Goal: Task Accomplishment & Management: Manage account settings

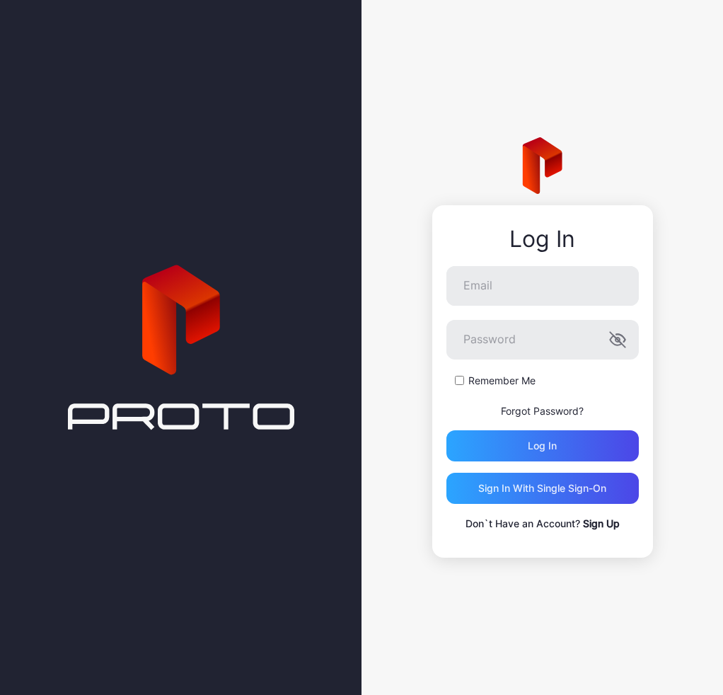
click at [573, 254] on div "Log In Email Password Remember Me Forgot Password? Log in Sign in With Single S…" at bounding box center [543, 381] width 221 height 353
click at [564, 279] on input "Email" at bounding box center [543, 286] width 193 height 40
type input "**********"
click at [619, 333] on icon "button" at bounding box center [618, 339] width 17 height 17
click at [532, 449] on div "Log in" at bounding box center [542, 445] width 29 height 11
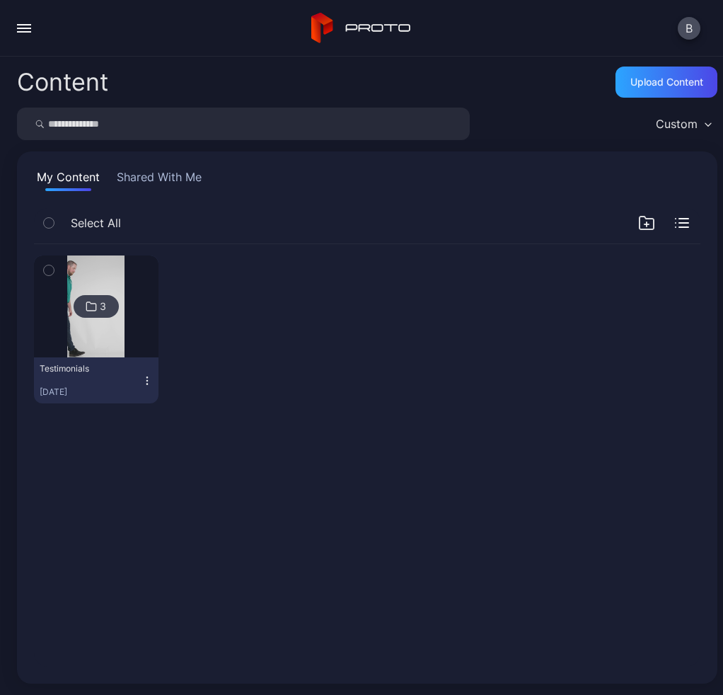
click at [118, 316] on img at bounding box center [95, 307] width 57 height 102
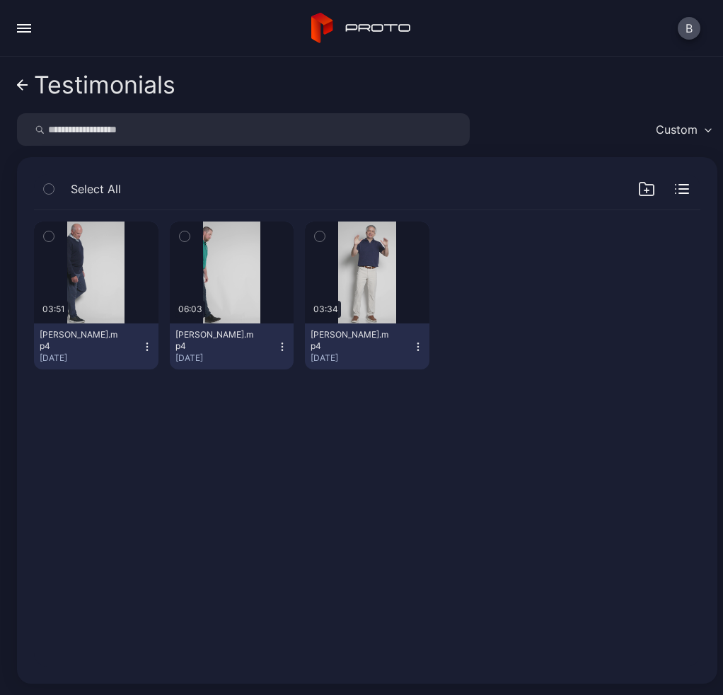
click at [18, 79] on icon at bounding box center [22, 85] width 11 height 12
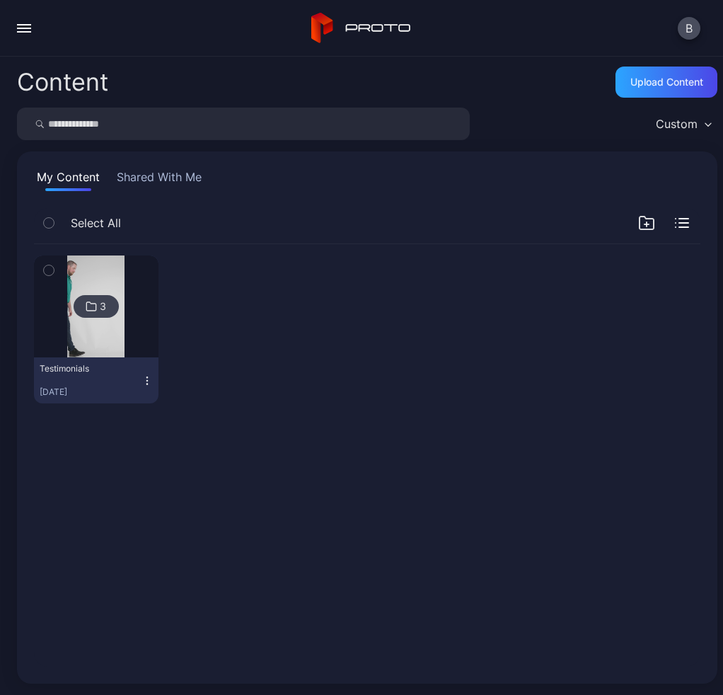
click at [31, 23] on button "button" at bounding box center [24, 28] width 28 height 28
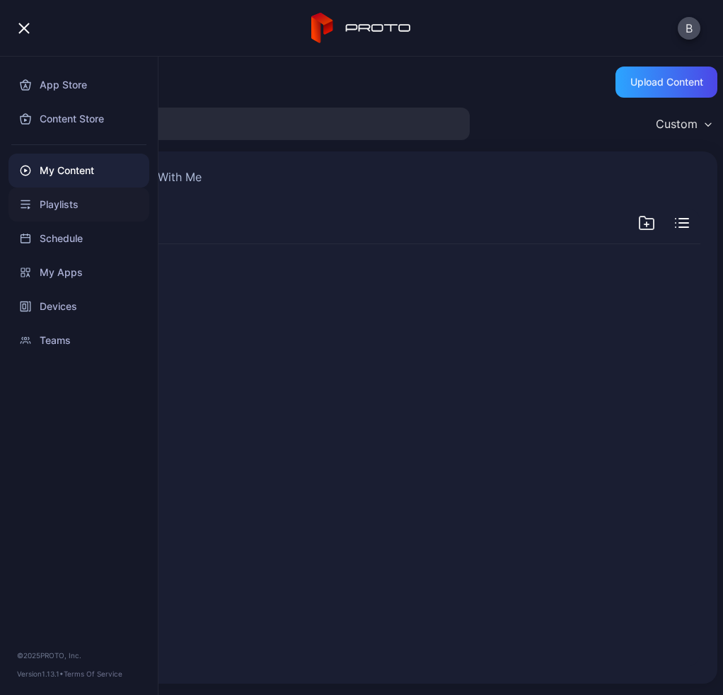
click at [64, 207] on div "Playlists" at bounding box center [78, 205] width 141 height 34
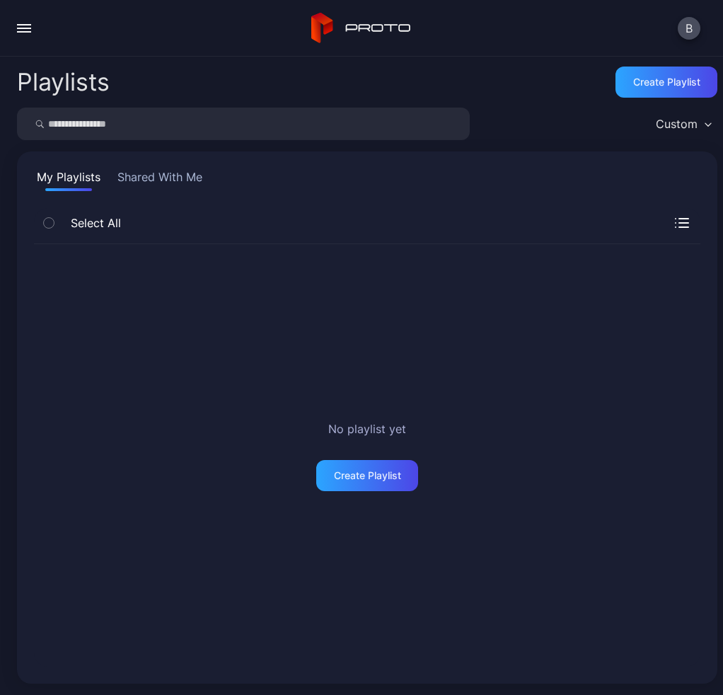
click at [28, 17] on button "button" at bounding box center [24, 28] width 28 height 28
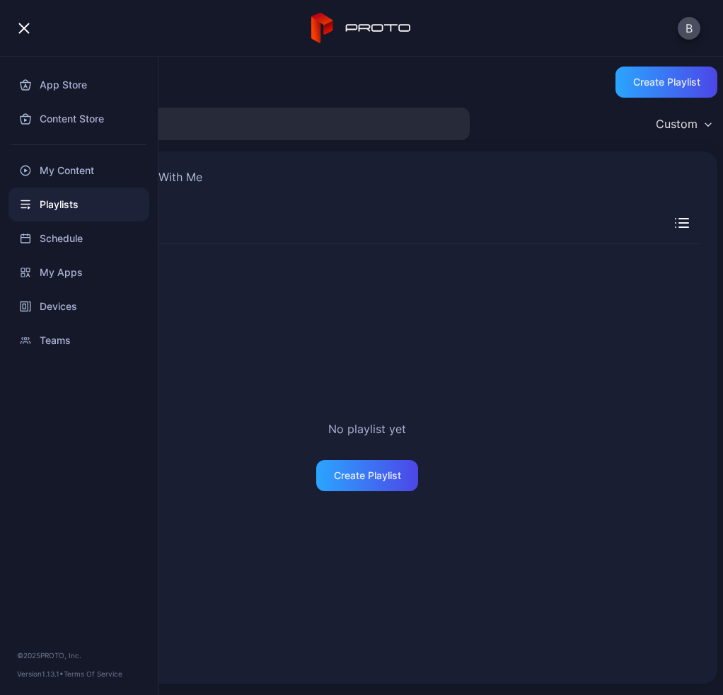
click at [216, 280] on div "No playlist yet Create Playlist" at bounding box center [367, 455] width 667 height 423
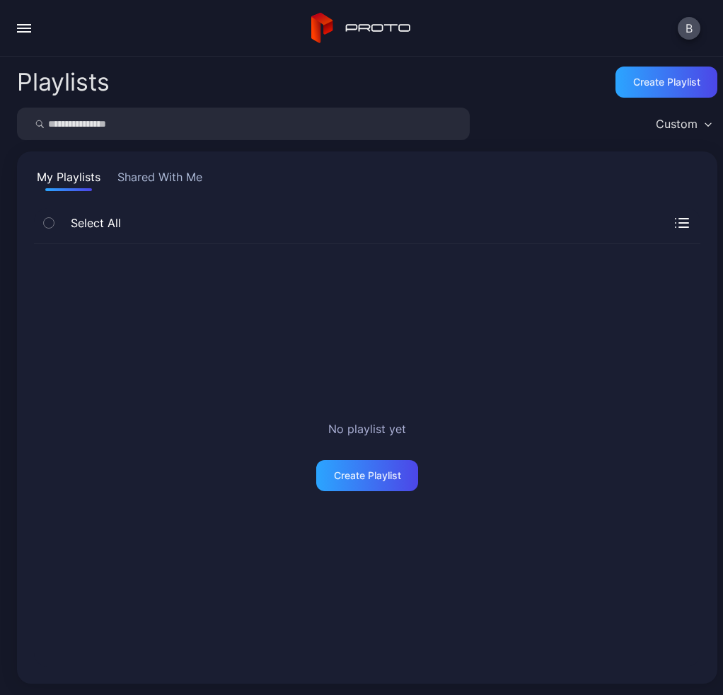
click at [31, 26] on button "button" at bounding box center [24, 28] width 28 height 28
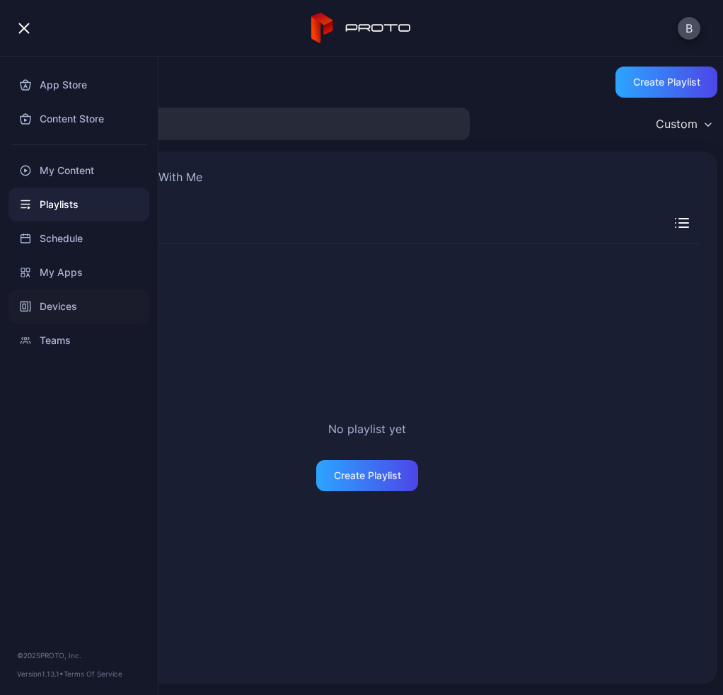
click at [59, 296] on div "Devices" at bounding box center [78, 307] width 141 height 34
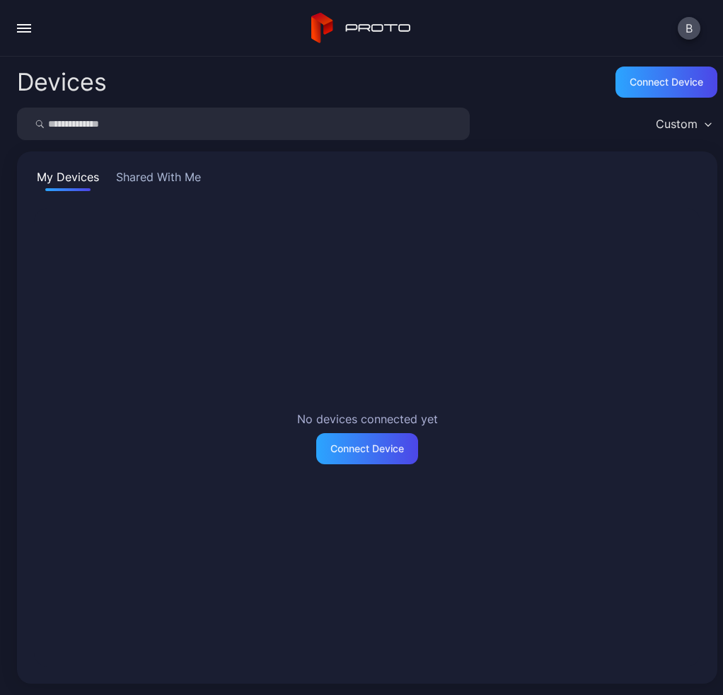
click at [172, 181] on button "Shared With Me" at bounding box center [158, 179] width 91 height 23
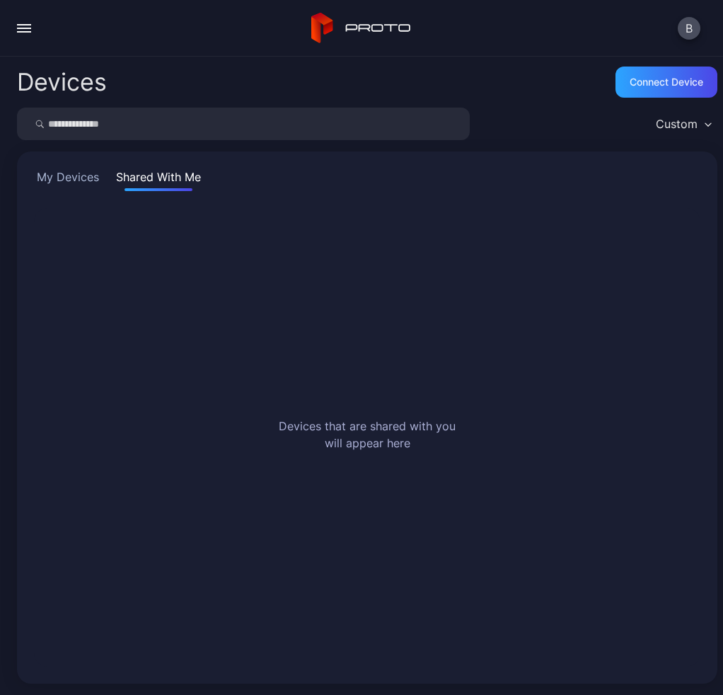
click at [62, 173] on button "My Devices" at bounding box center [68, 179] width 68 height 23
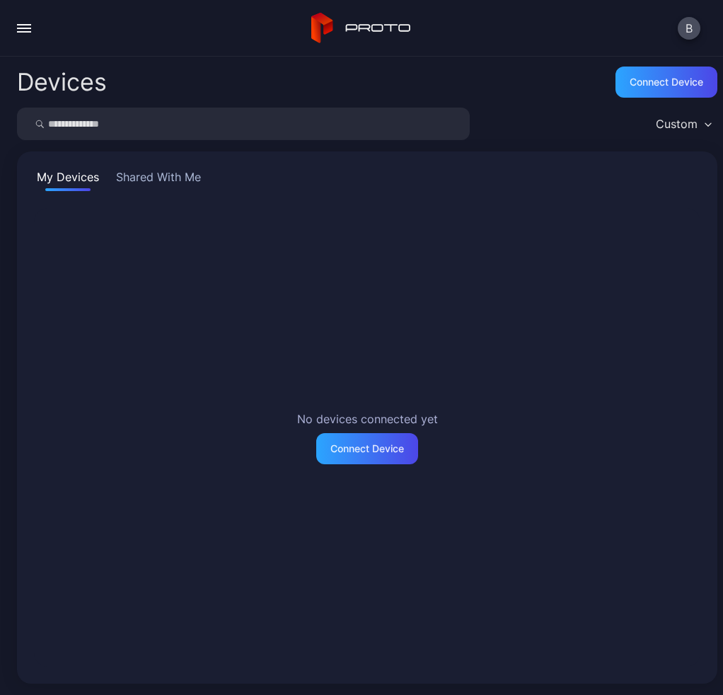
click at [23, 28] on div "button" at bounding box center [24, 28] width 14 height 1
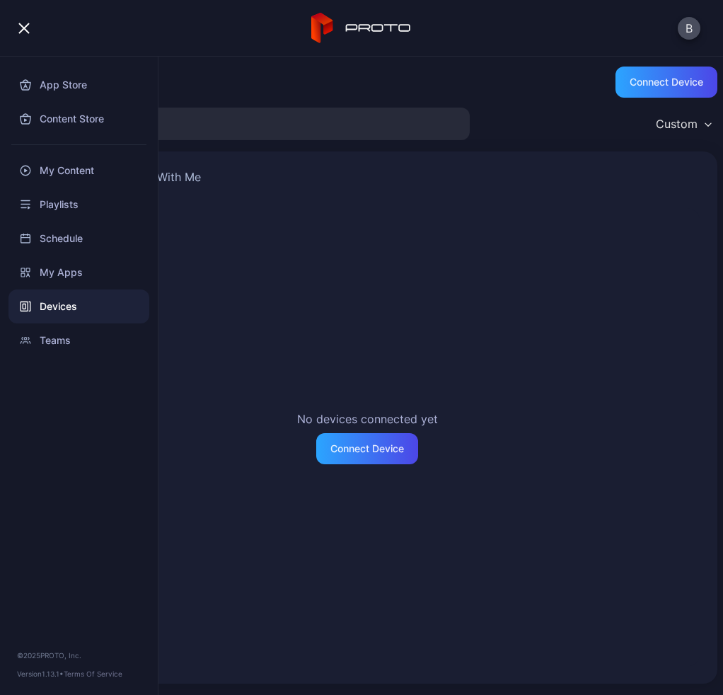
click at [23, 28] on div "button" at bounding box center [23, 28] width 11 height 11
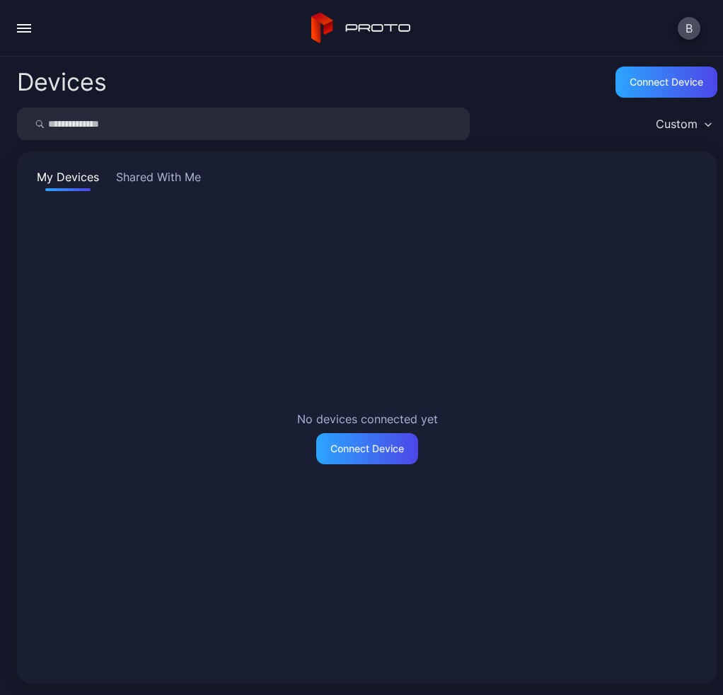
click at [144, 179] on button "Shared With Me" at bounding box center [158, 179] width 91 height 23
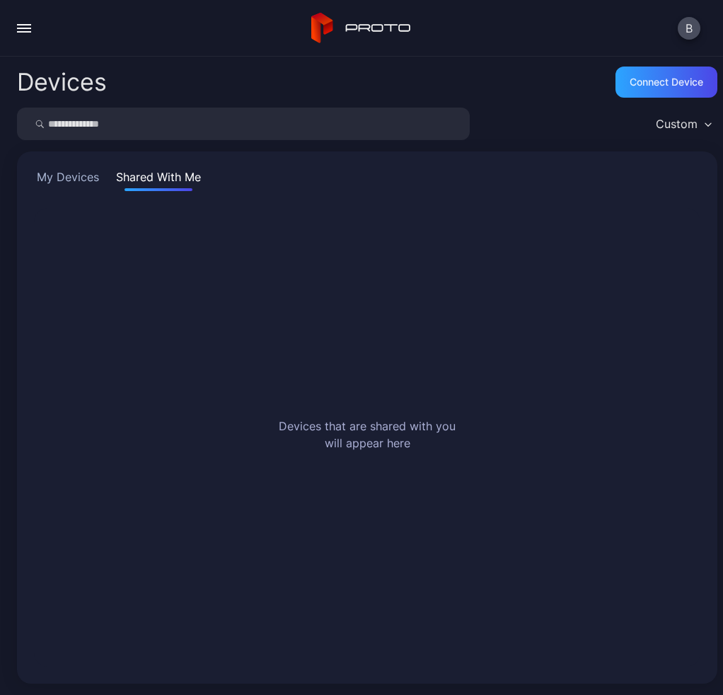
click at [82, 179] on button "My Devices" at bounding box center [68, 179] width 68 height 23
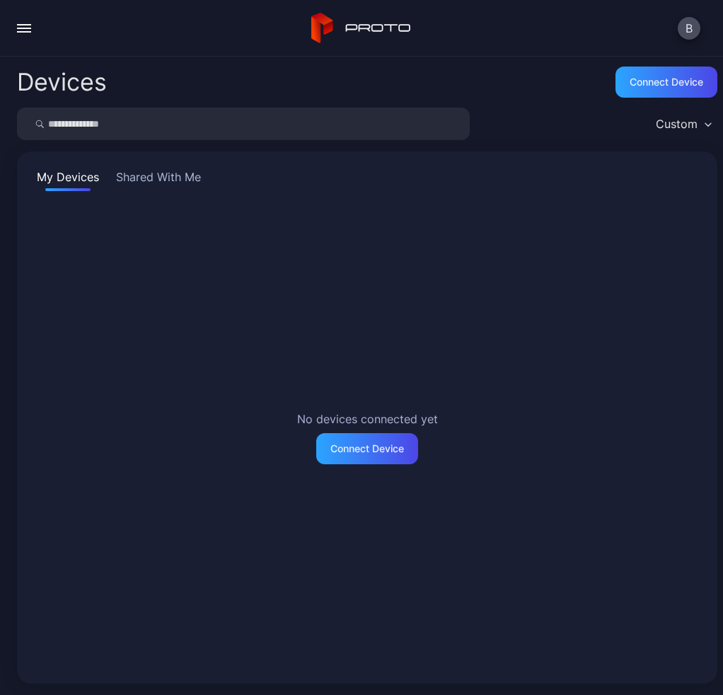
click at [27, 28] on div "button" at bounding box center [24, 28] width 14 height 1
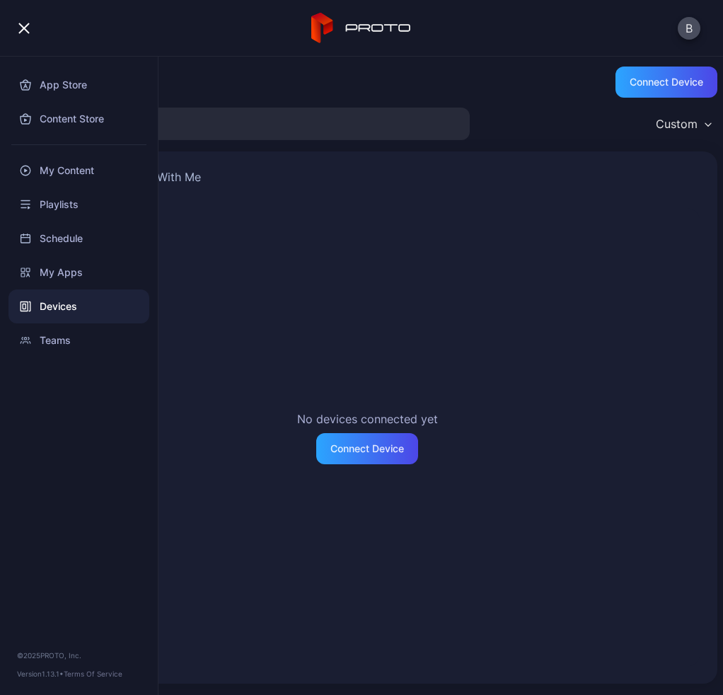
click at [22, 30] on div "button" at bounding box center [23, 28] width 11 height 11
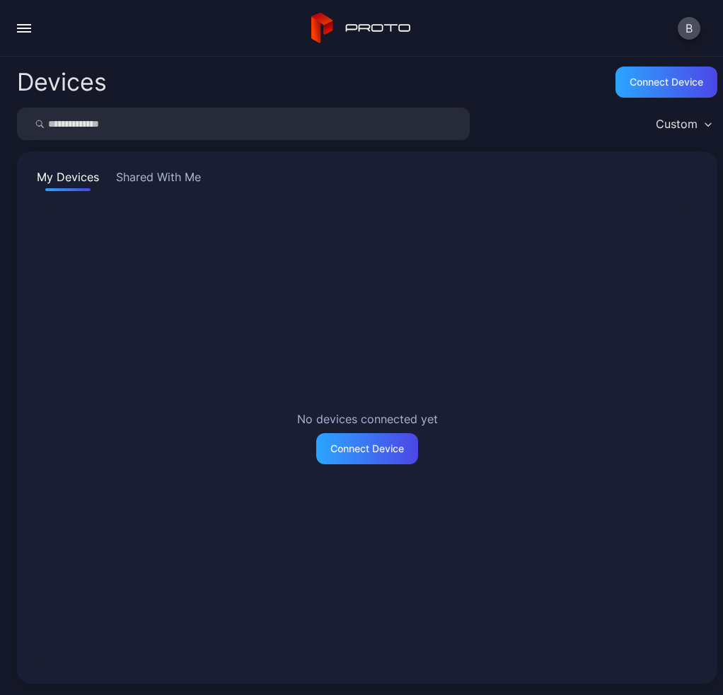
click at [150, 183] on button "Shared With Me" at bounding box center [158, 179] width 91 height 23
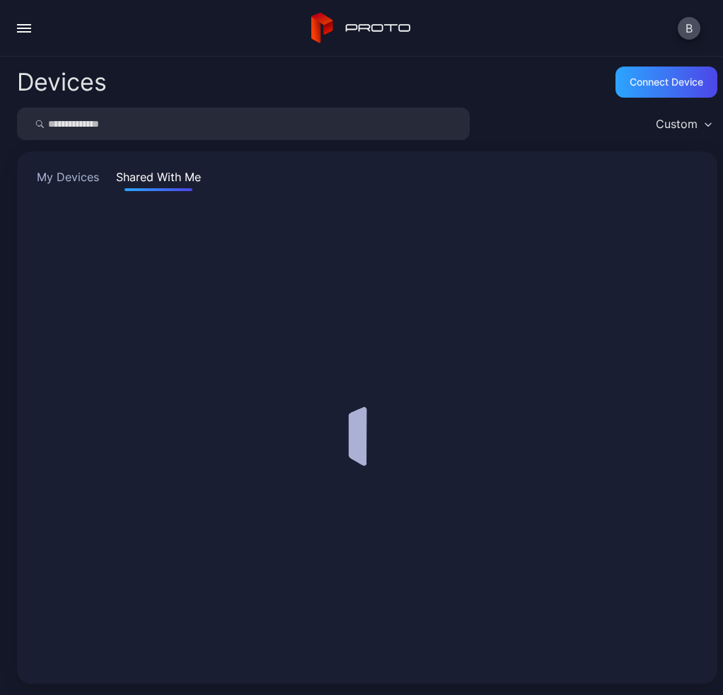
click at [71, 181] on button "My Devices" at bounding box center [68, 179] width 68 height 23
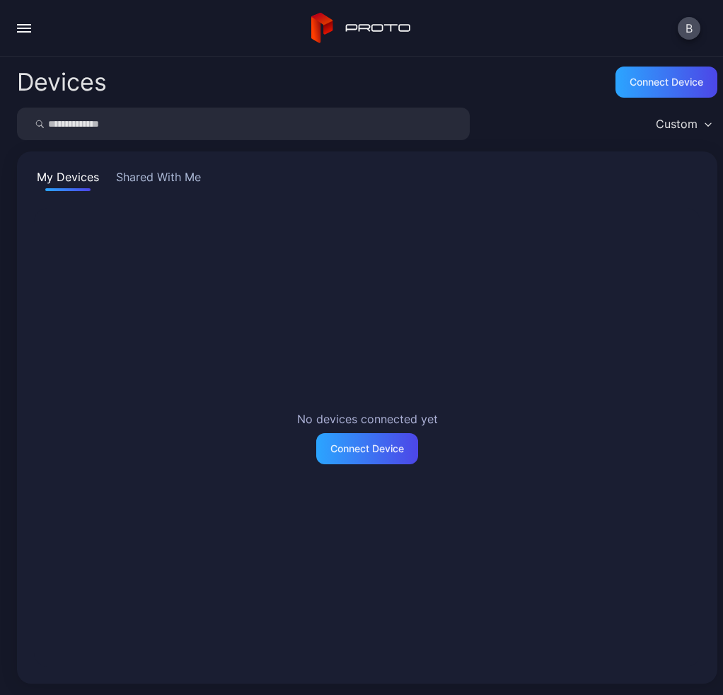
click at [28, 37] on button "button" at bounding box center [24, 28] width 28 height 28
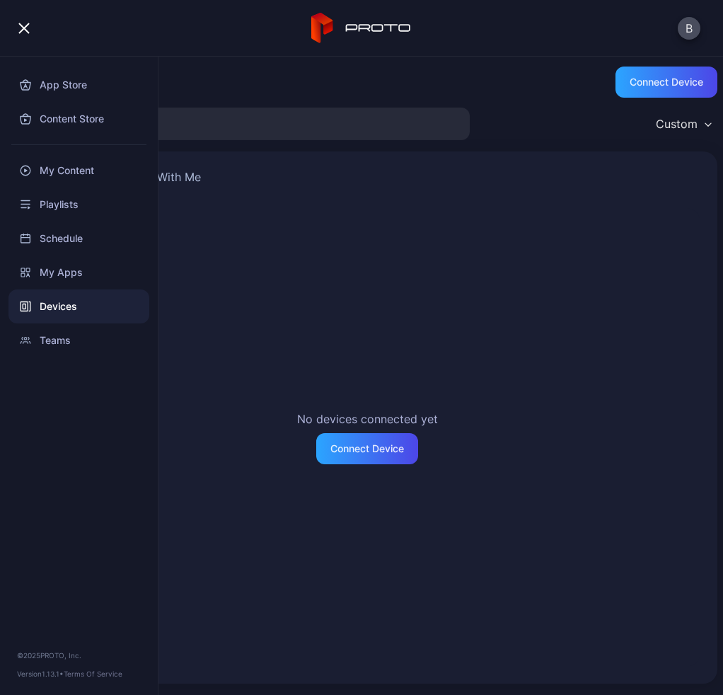
click at [285, 315] on div "No devices connected yet Connect Device" at bounding box center [367, 437] width 667 height 459
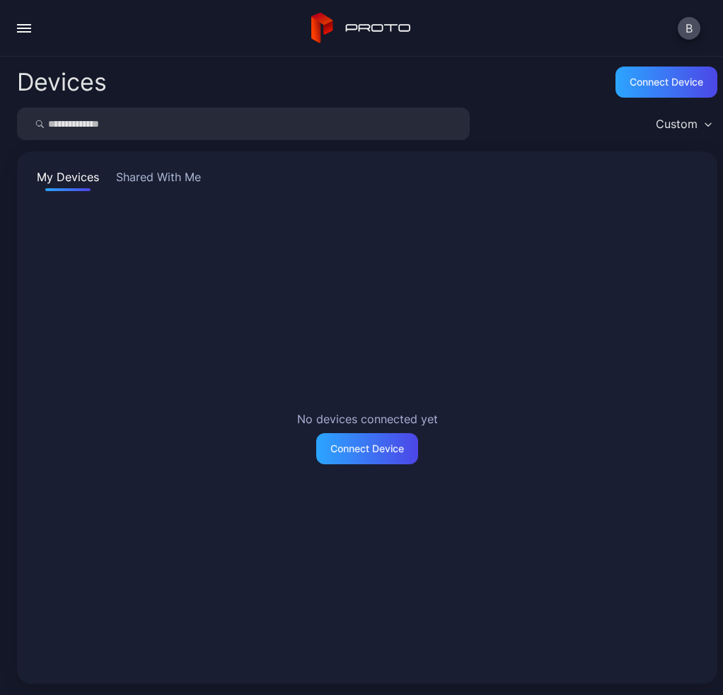
click at [32, 33] on button "button" at bounding box center [24, 28] width 28 height 28
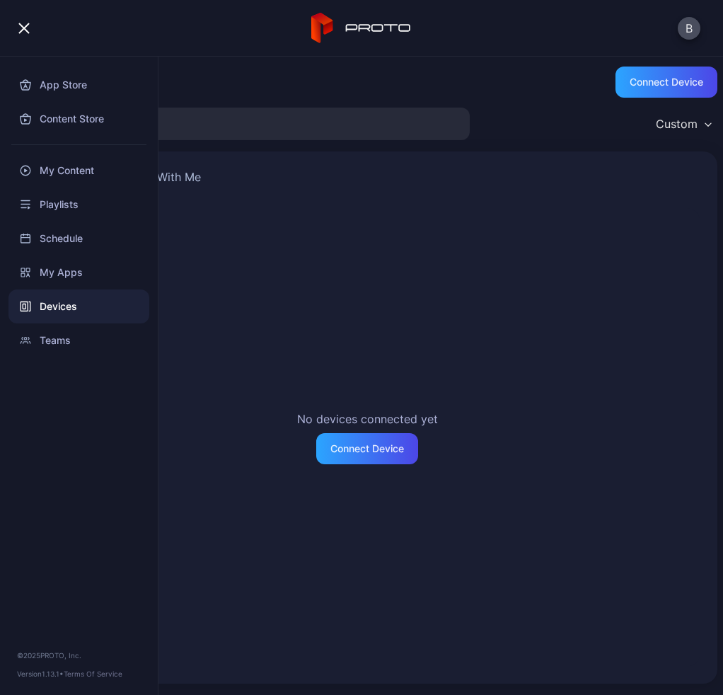
click at [25, 27] on div "button" at bounding box center [23, 28] width 11 height 11
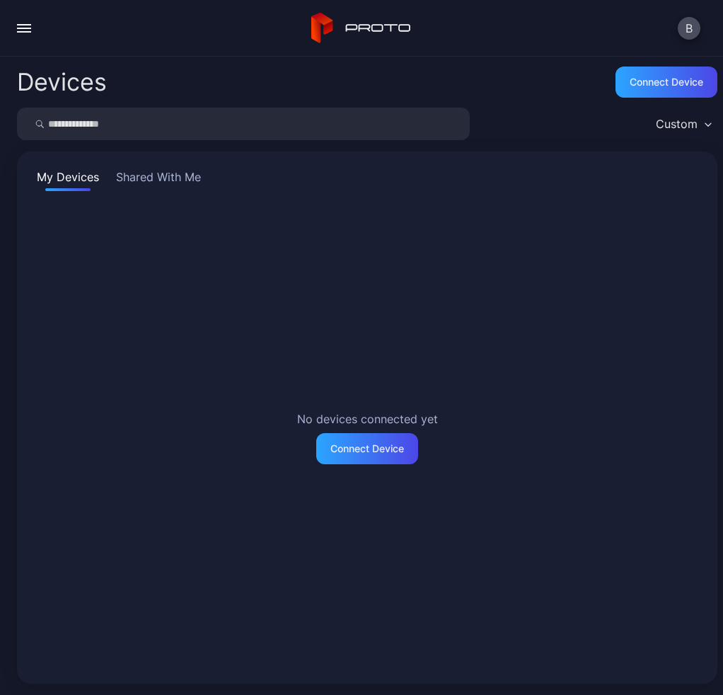
click at [103, 241] on div "No devices connected yet Connect Device" at bounding box center [367, 437] width 667 height 459
click at [144, 178] on button "Shared With Me" at bounding box center [158, 179] width 91 height 23
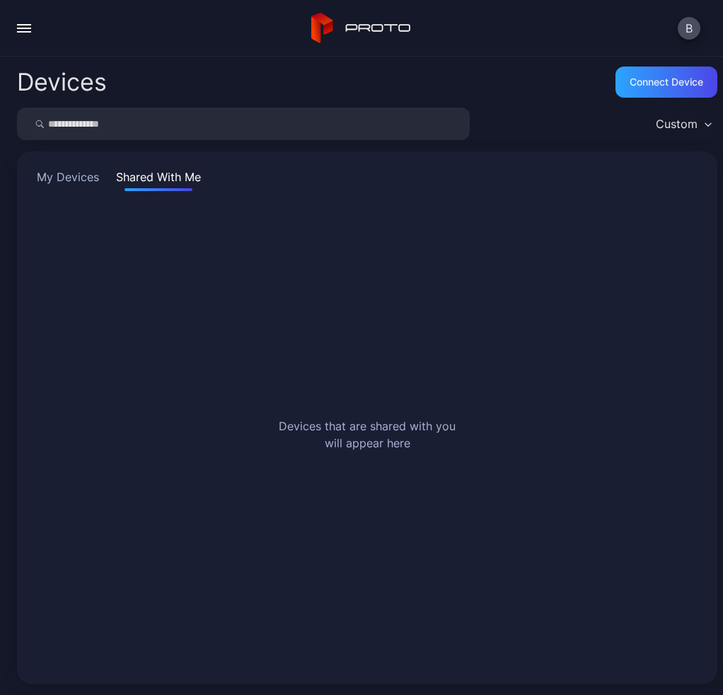
click at [61, 170] on button "My Devices" at bounding box center [68, 179] width 68 height 23
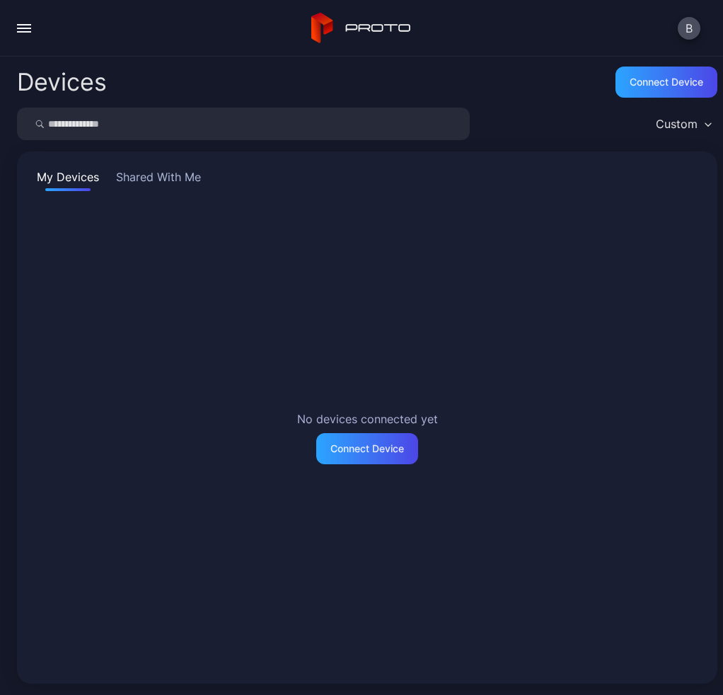
click at [30, 25] on button "button" at bounding box center [24, 28] width 28 height 28
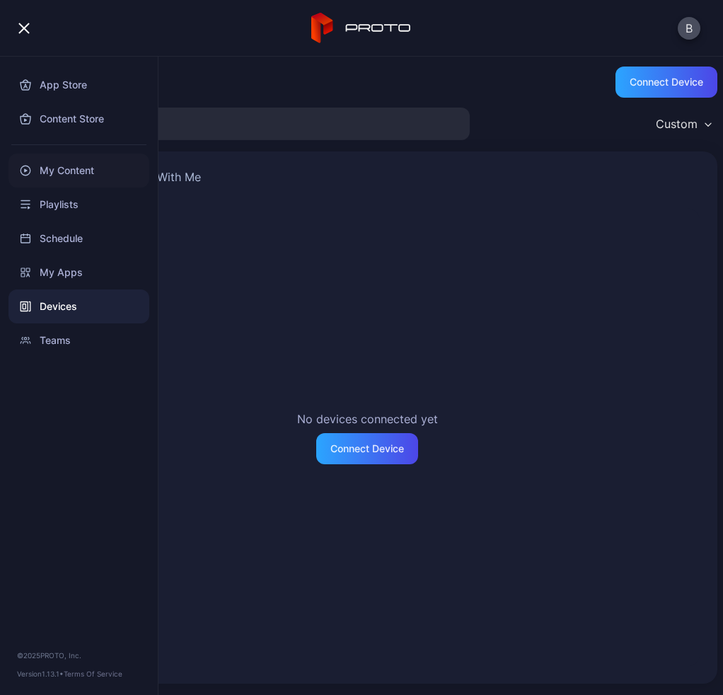
click at [93, 171] on div "My Content" at bounding box center [78, 171] width 141 height 34
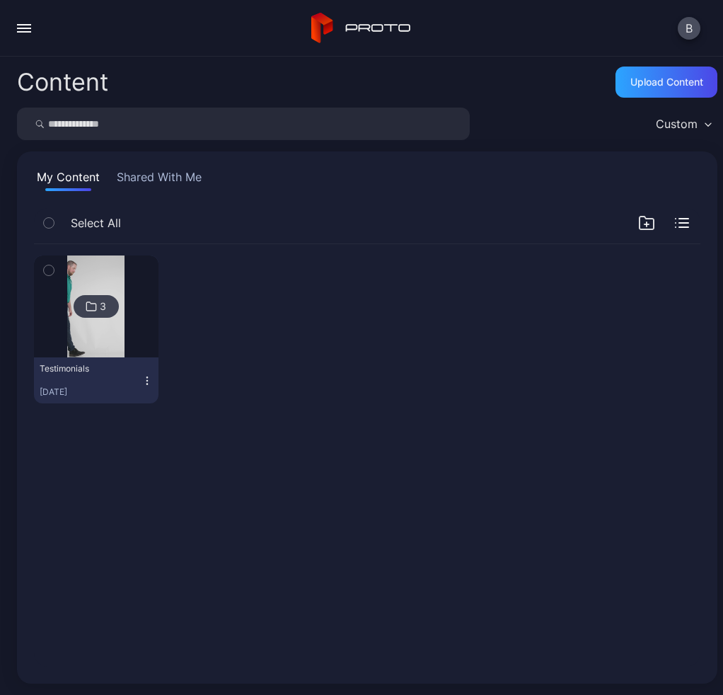
click at [30, 26] on button "button" at bounding box center [24, 28] width 28 height 28
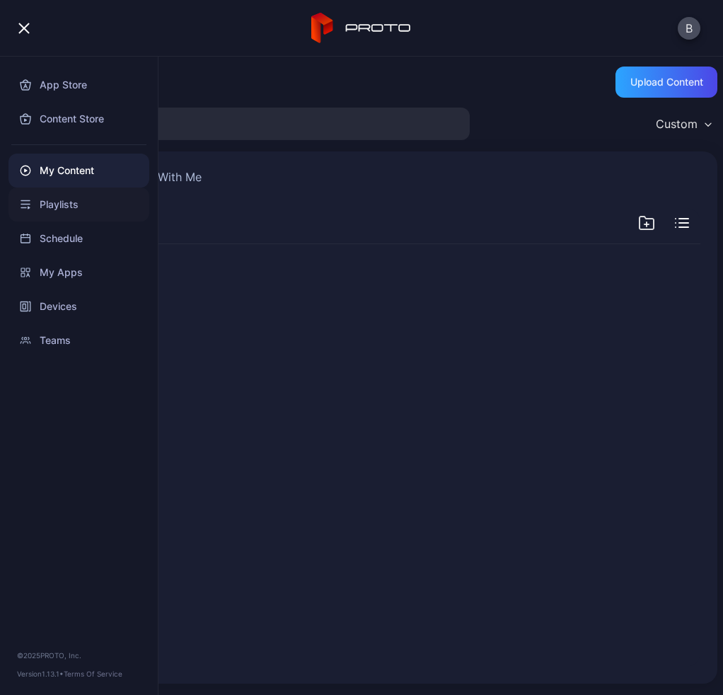
click at [55, 200] on div "Playlists" at bounding box center [78, 205] width 141 height 34
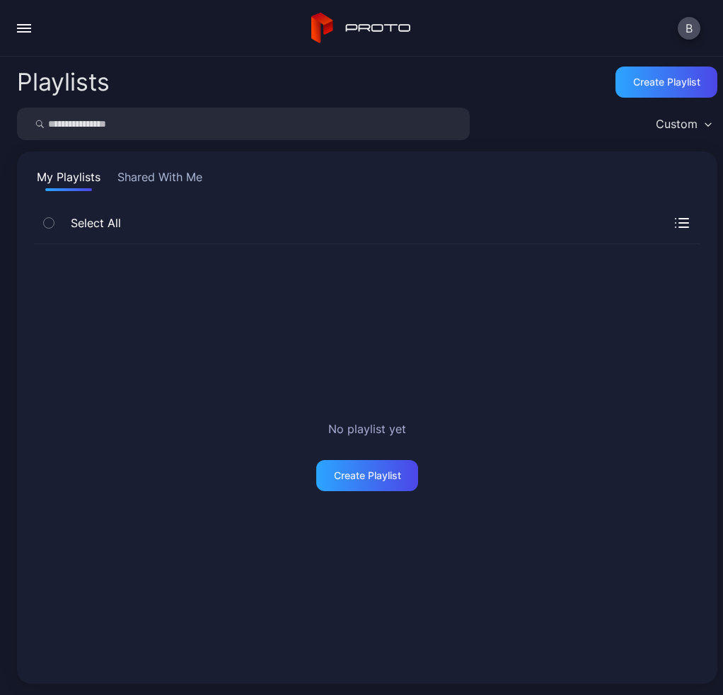
click at [25, 26] on button "button" at bounding box center [24, 28] width 28 height 28
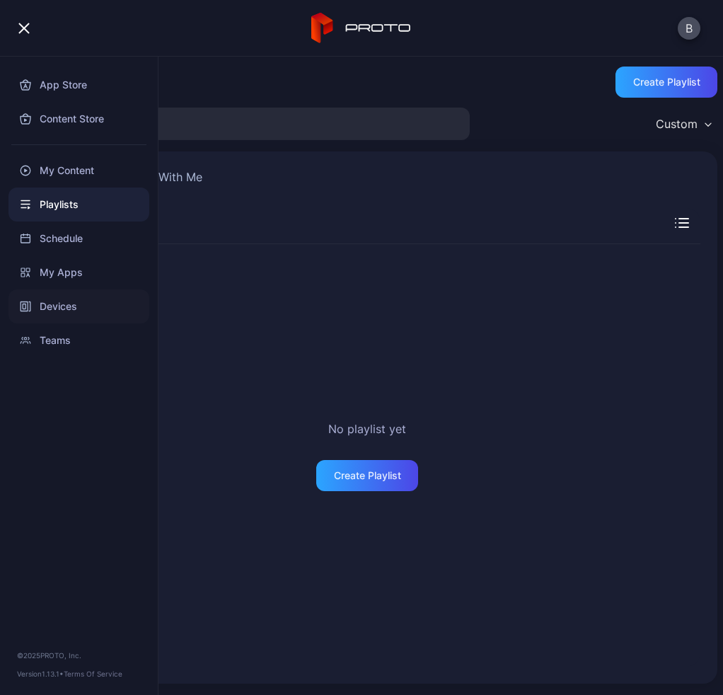
click at [58, 301] on div "Devices" at bounding box center [78, 307] width 141 height 34
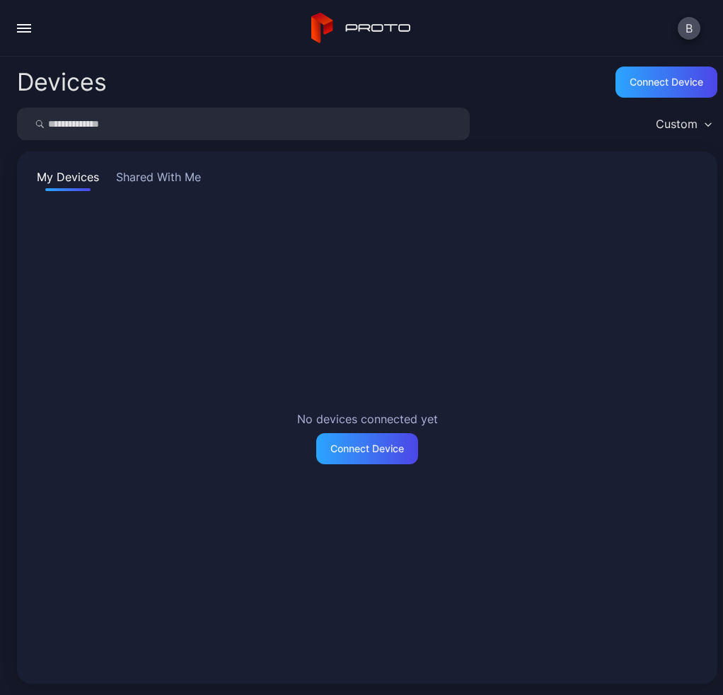
click at [176, 181] on button "Shared With Me" at bounding box center [158, 179] width 91 height 23
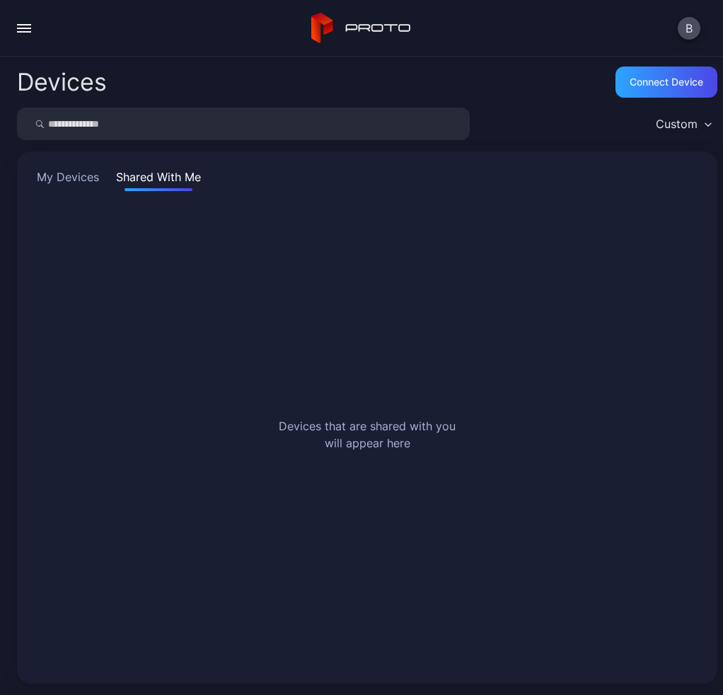
click at [38, 156] on div "My Devices Shared With Me Devices that are shared with you will appear here" at bounding box center [367, 417] width 701 height 532
click at [60, 184] on button "My Devices" at bounding box center [68, 179] width 68 height 23
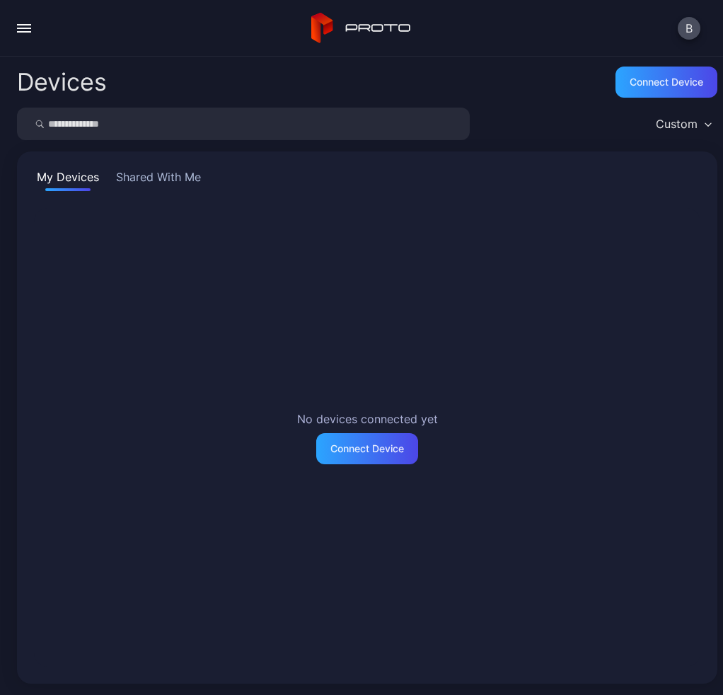
click at [34, 21] on button "button" at bounding box center [24, 28] width 28 height 28
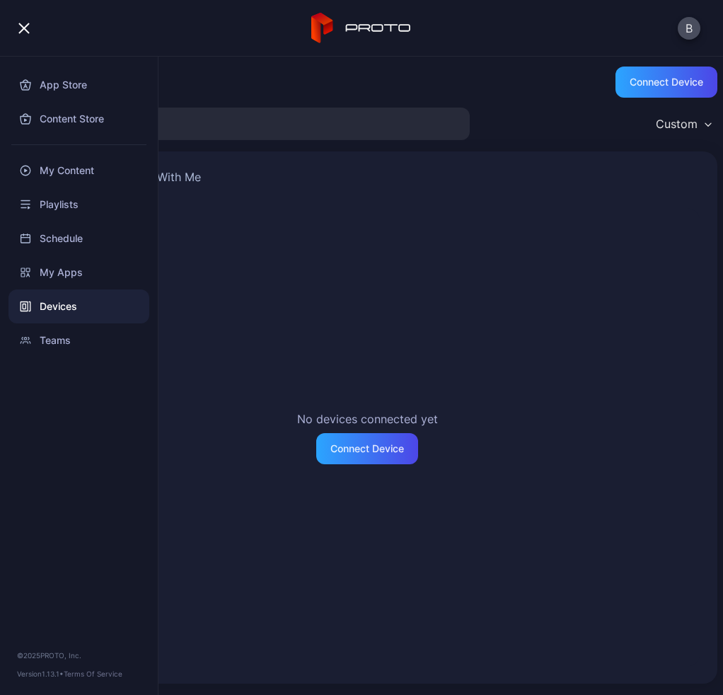
click at [25, 26] on div "button" at bounding box center [23, 28] width 11 height 11
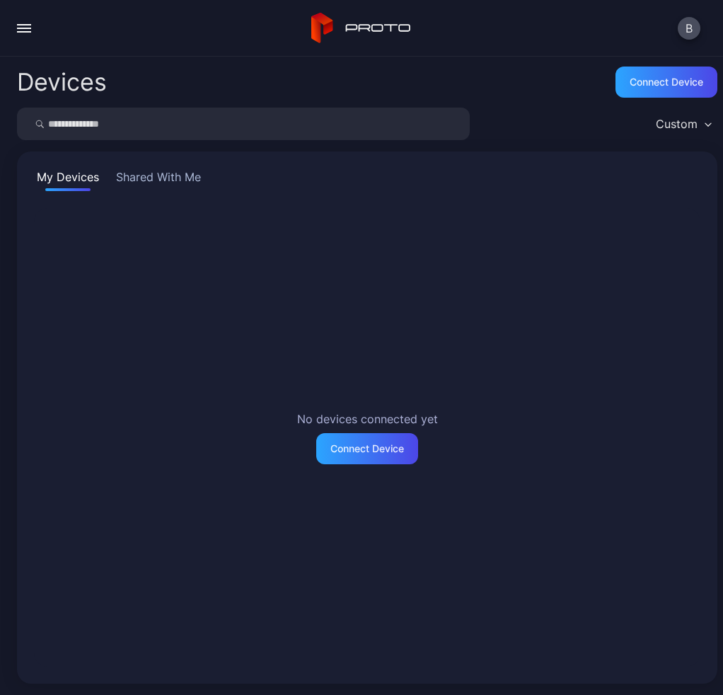
click at [31, 37] on button "button" at bounding box center [24, 28] width 28 height 28
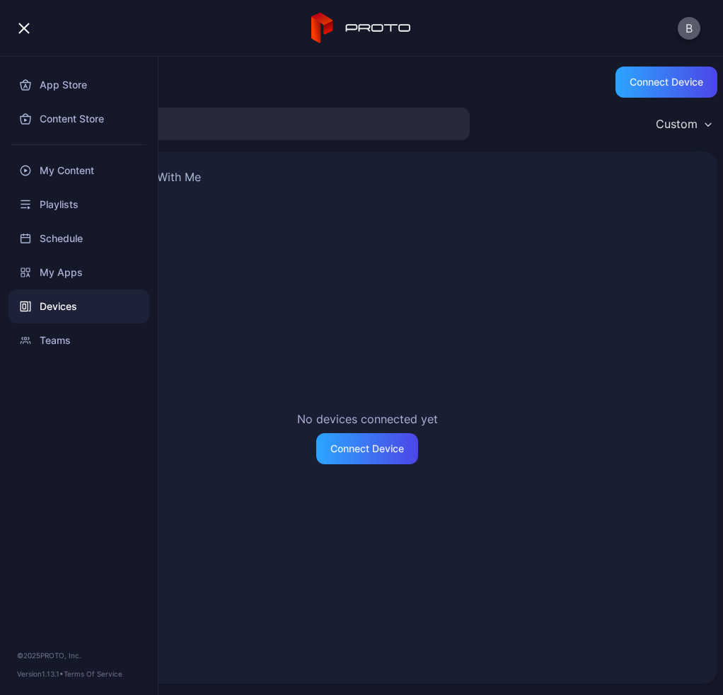
click at [685, 30] on button "B" at bounding box center [689, 28] width 23 height 23
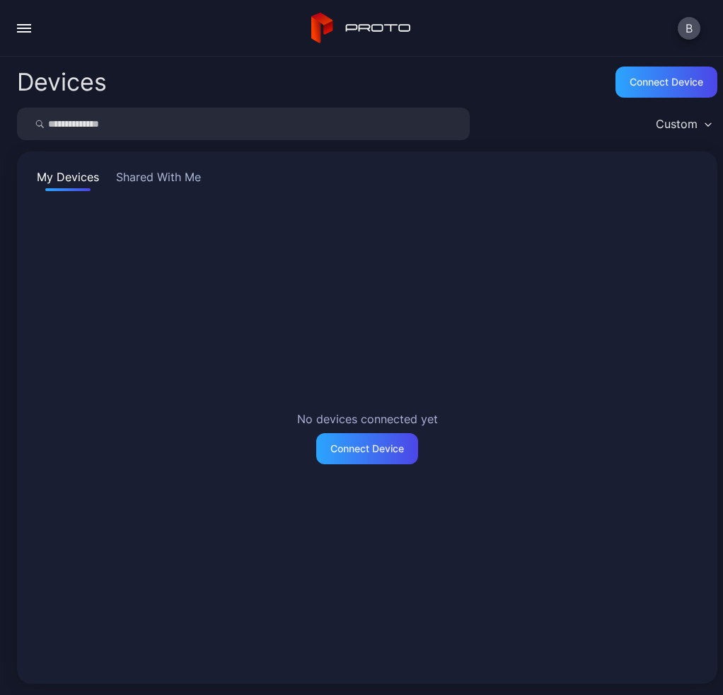
click at [130, 175] on button "Shared With Me" at bounding box center [158, 179] width 91 height 23
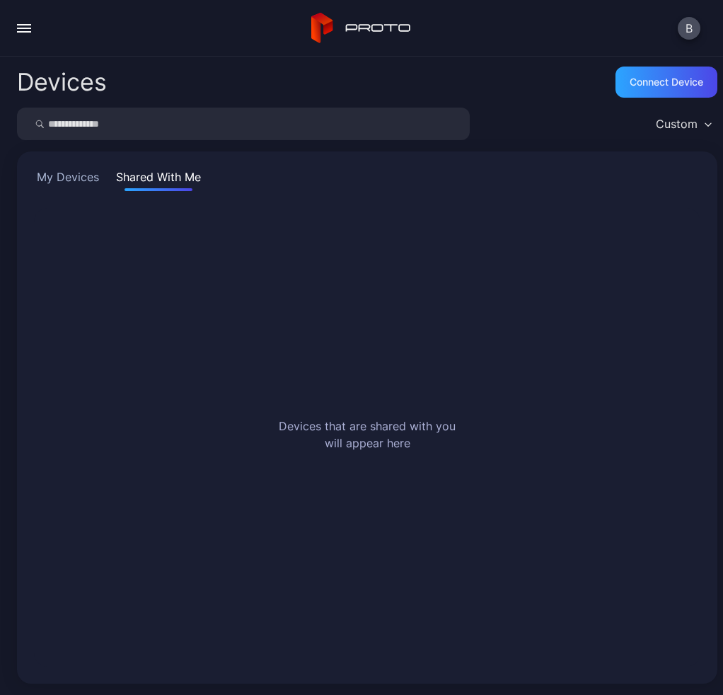
click at [53, 178] on button "My Devices" at bounding box center [68, 179] width 68 height 23
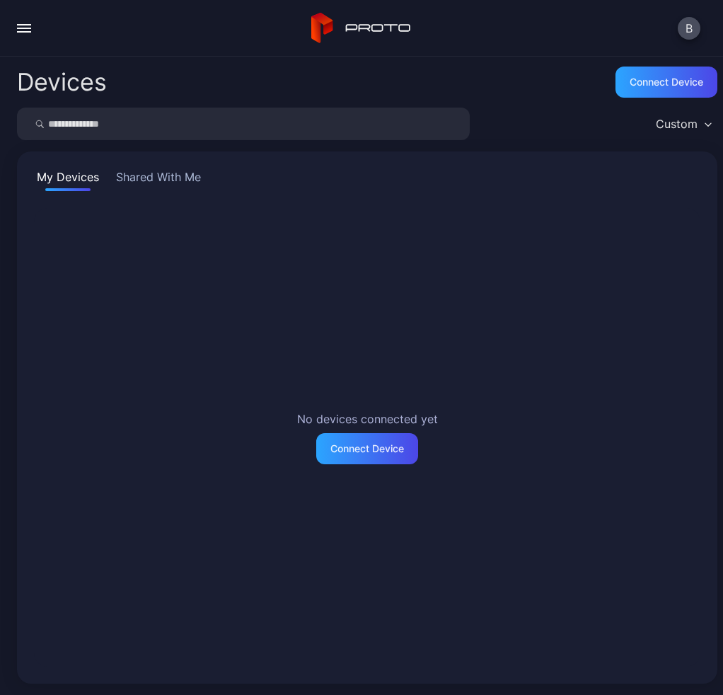
click at [174, 168] on button "Shared With Me" at bounding box center [158, 179] width 91 height 23
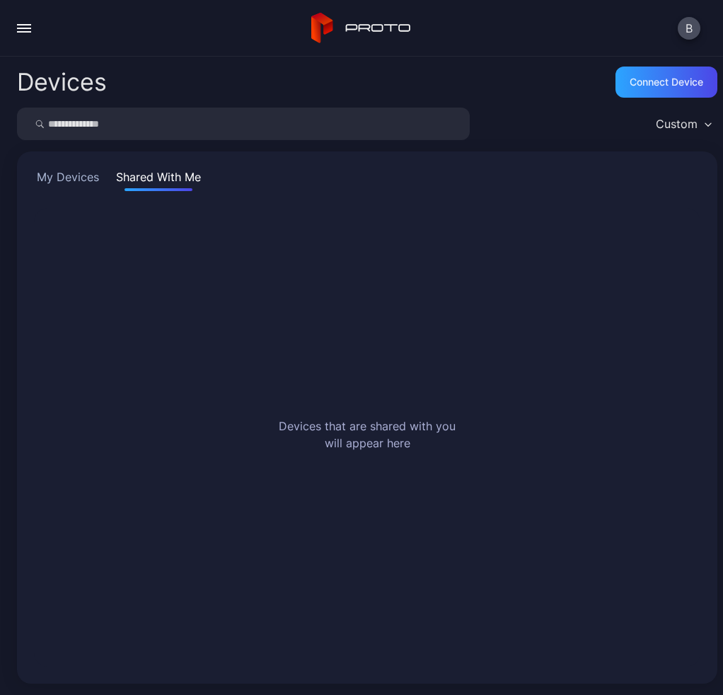
click at [23, 25] on button "button" at bounding box center [24, 28] width 28 height 28
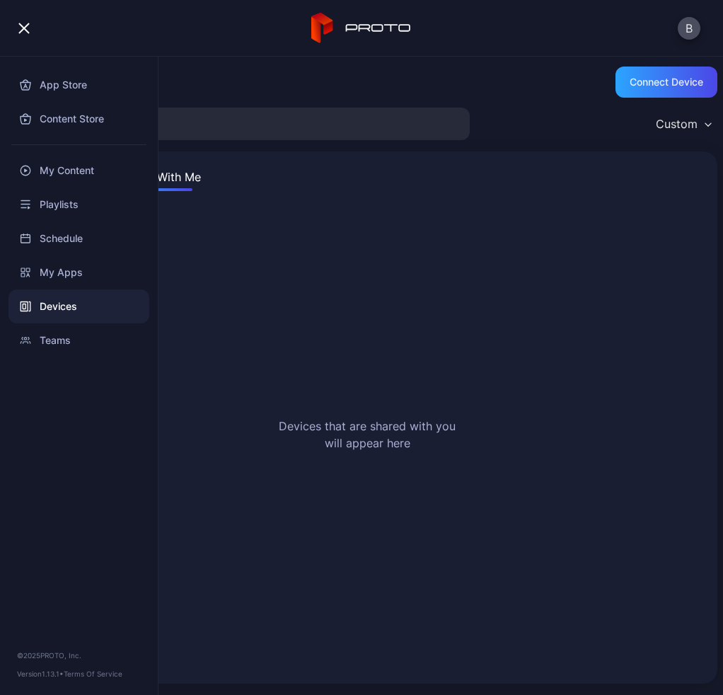
click at [23, 25] on button "button" at bounding box center [24, 28] width 28 height 28
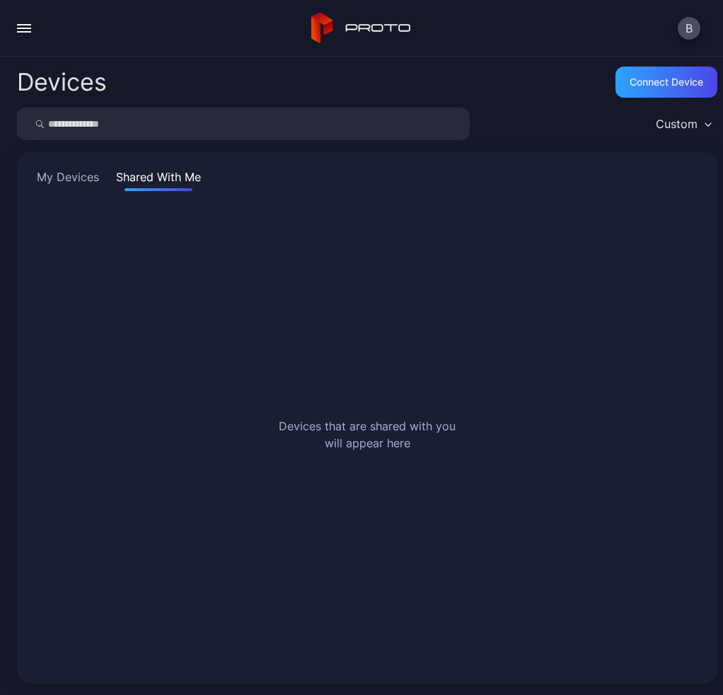
click at [58, 188] on button "My Devices" at bounding box center [68, 179] width 68 height 23
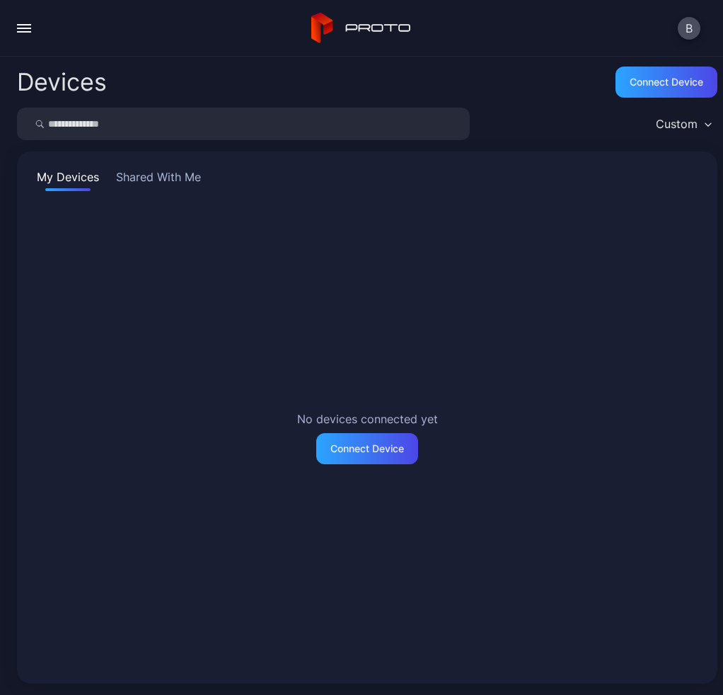
click at [185, 178] on button "Shared With Me" at bounding box center [158, 179] width 91 height 23
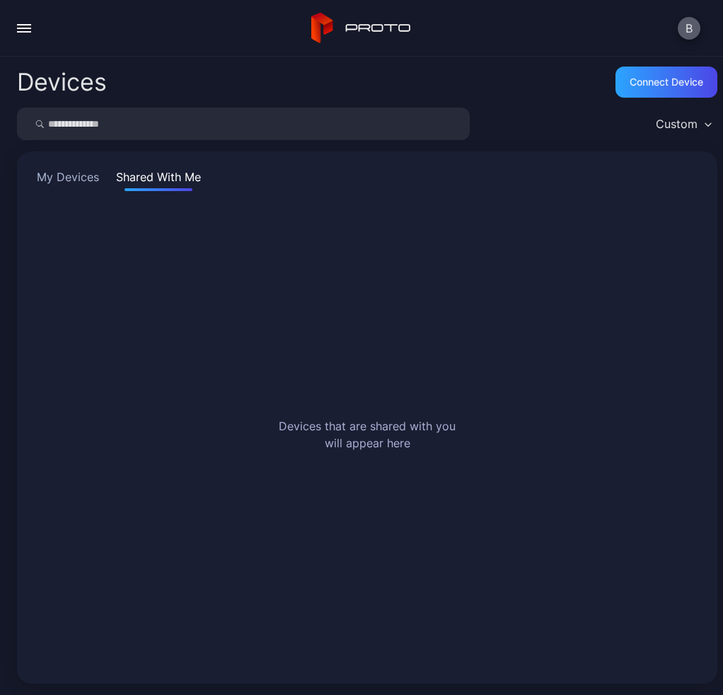
click at [685, 29] on button "B" at bounding box center [689, 28] width 23 height 23
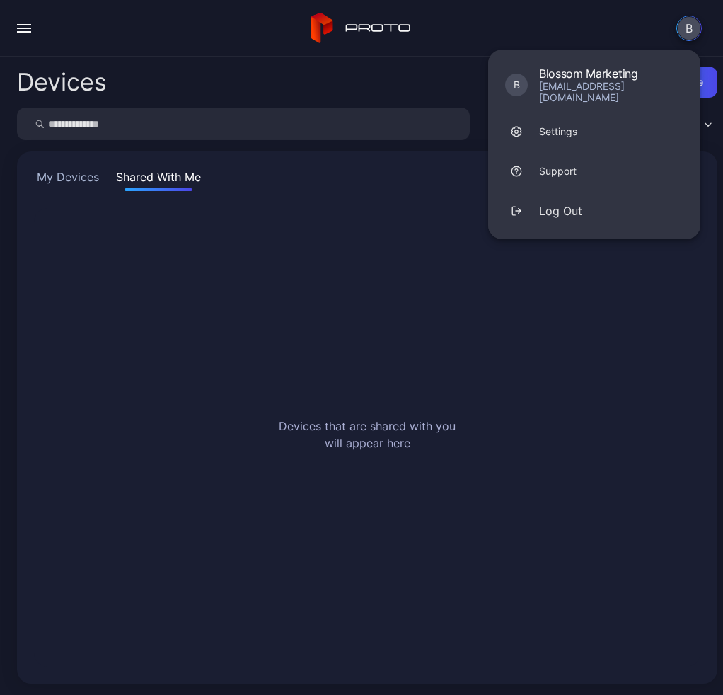
click at [413, 38] on div "B B Blossom Marketing [EMAIL_ADDRESS][DOMAIN_NAME] Settings Support Log Out" at bounding box center [361, 28] width 723 height 57
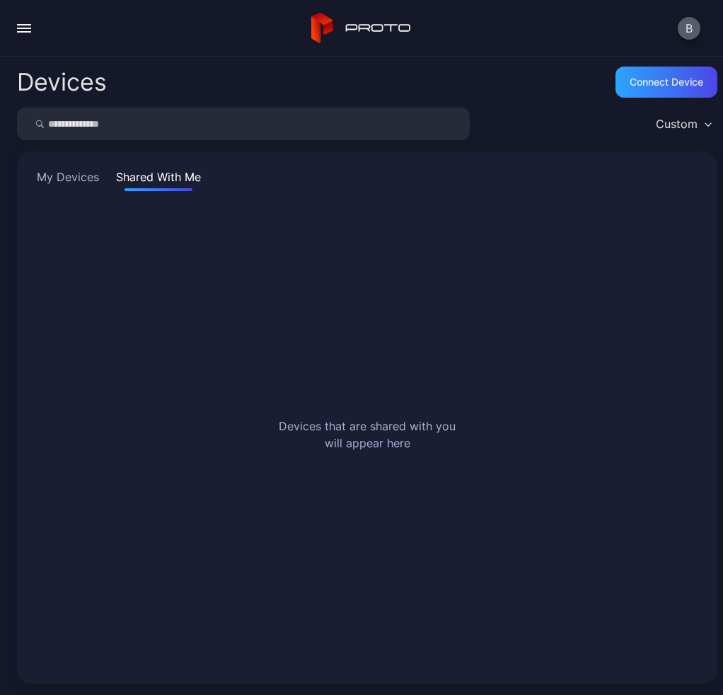
click at [690, 35] on button "B" at bounding box center [689, 28] width 23 height 23
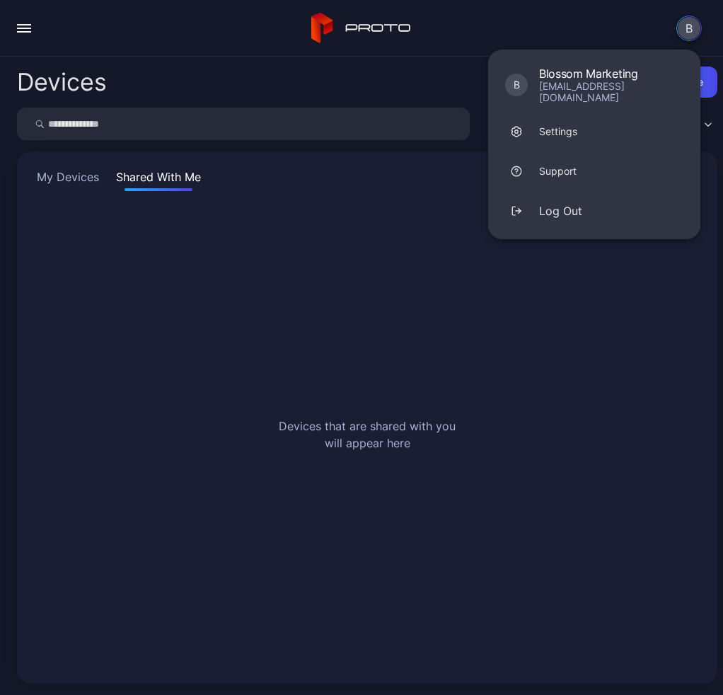
click at [612, 16] on div "B B Blossom Marketing [EMAIL_ADDRESS][DOMAIN_NAME] Settings Support Log Out" at bounding box center [361, 28] width 723 height 57
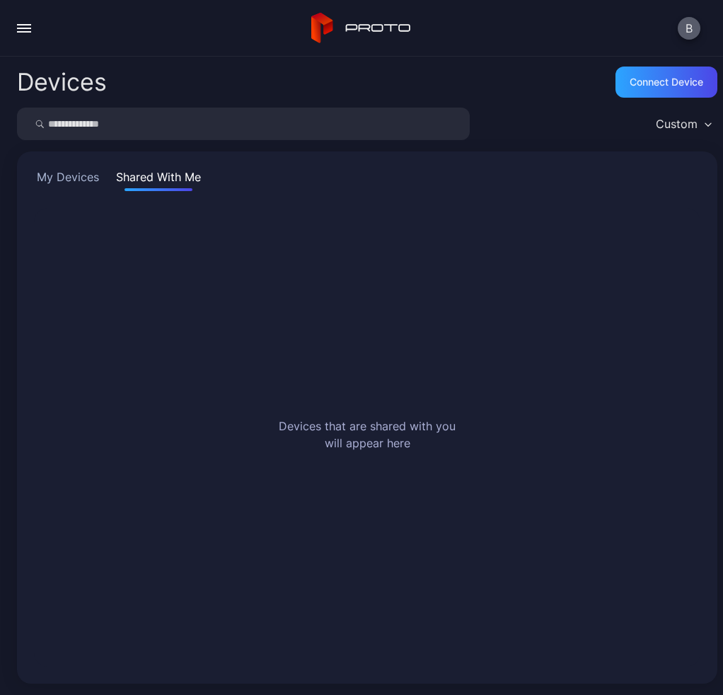
click at [682, 33] on button "B" at bounding box center [689, 28] width 23 height 23
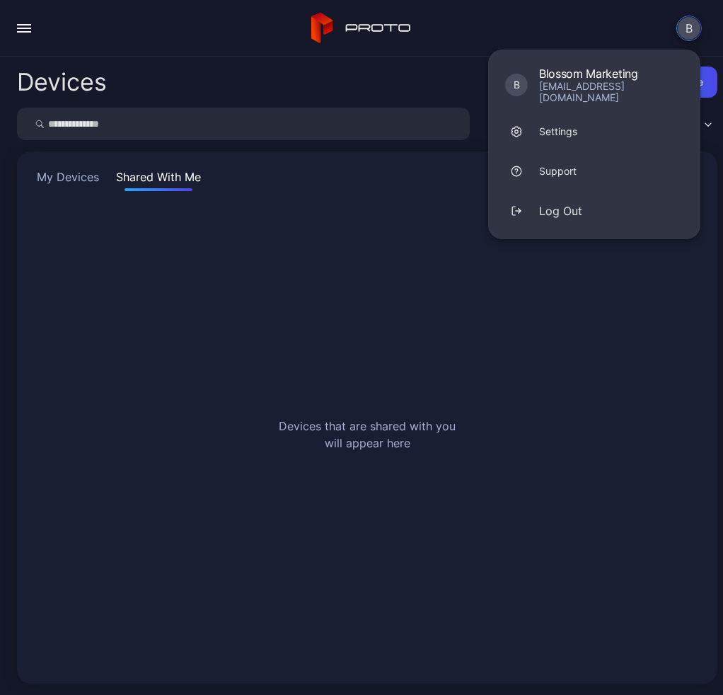
click at [679, 28] on button "B" at bounding box center [689, 28] width 25 height 25
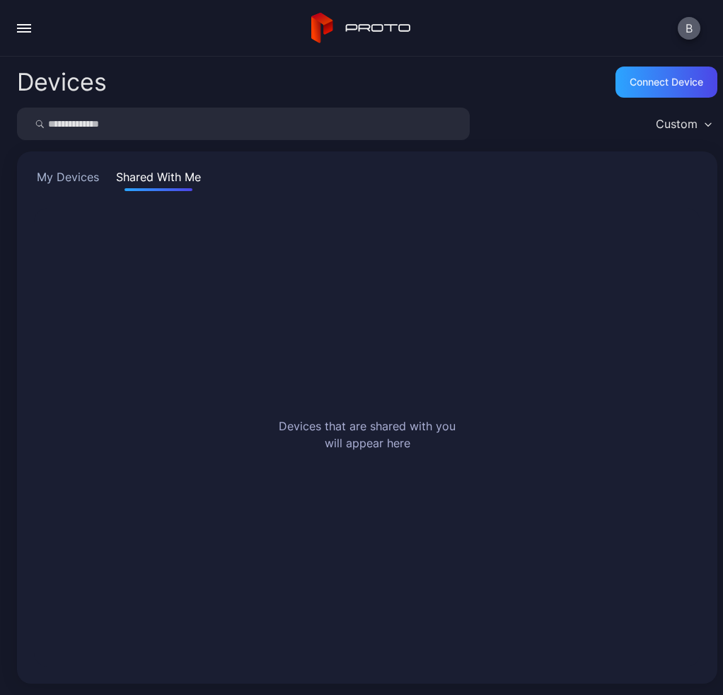
click at [679, 28] on button "B" at bounding box center [689, 28] width 23 height 23
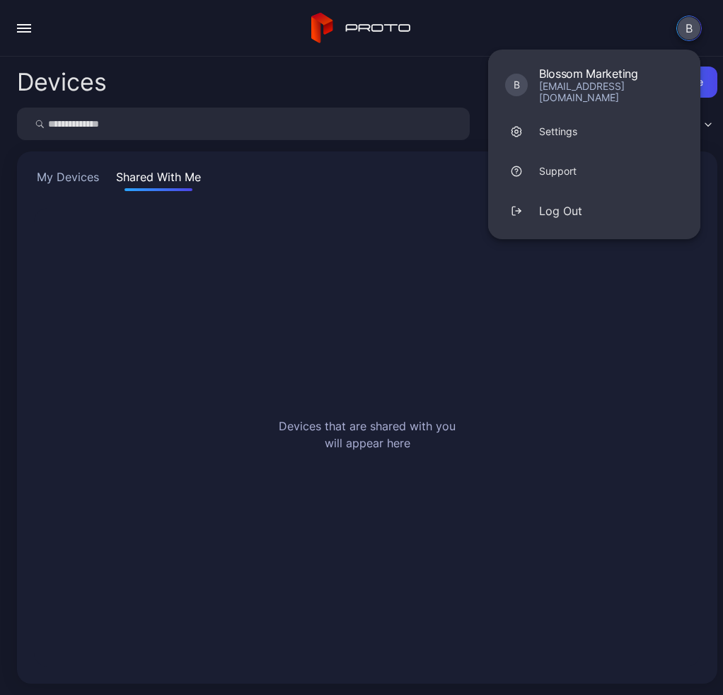
click at [610, 36] on div "B B Blossom Marketing [EMAIL_ADDRESS][DOMAIN_NAME] Settings Support Log Out" at bounding box center [361, 28] width 723 height 57
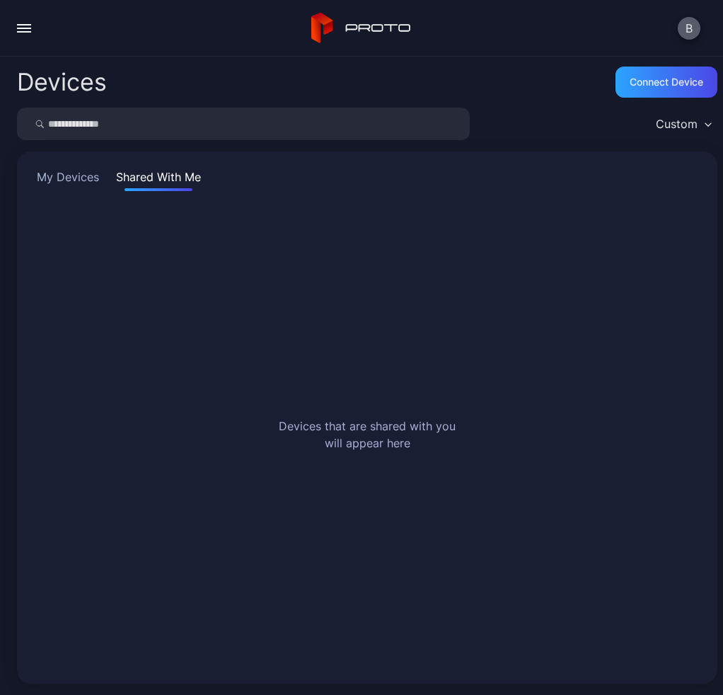
click at [692, 29] on button "B" at bounding box center [689, 28] width 23 height 23
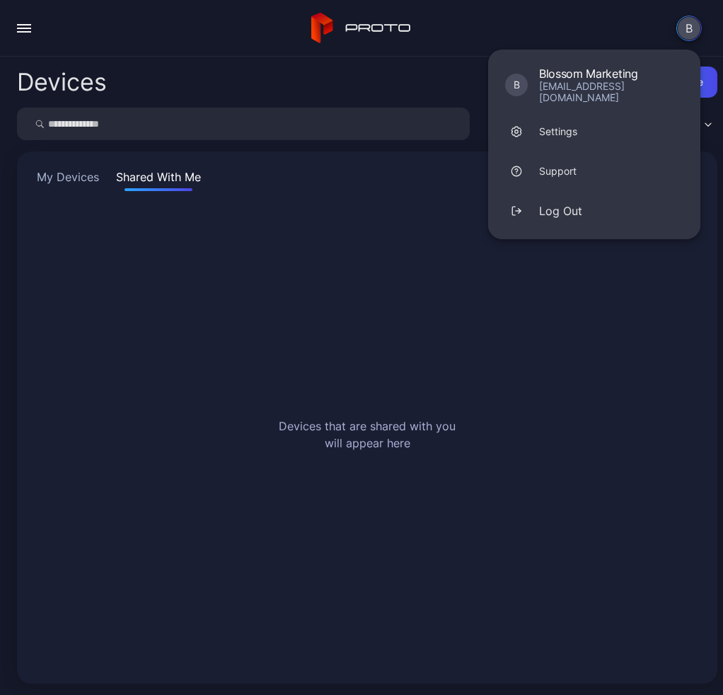
click at [685, 29] on button "B" at bounding box center [689, 28] width 25 height 25
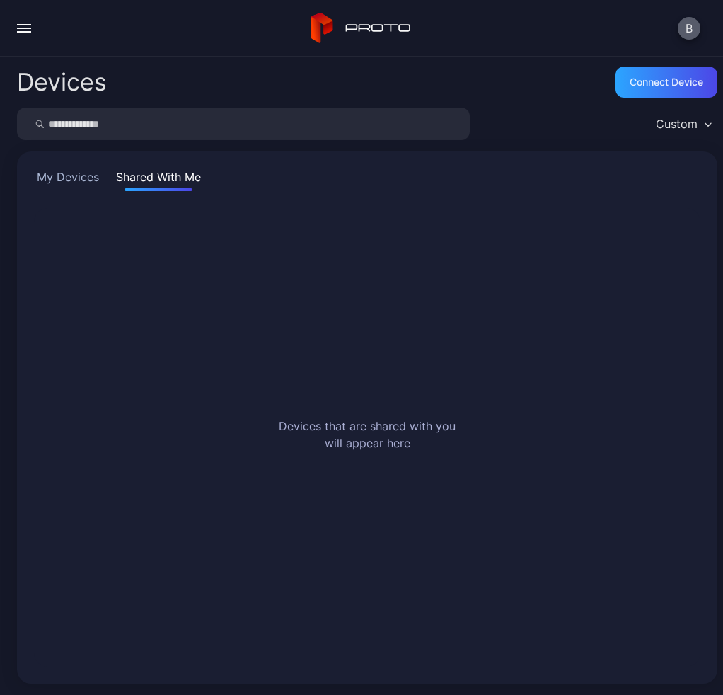
click at [685, 29] on button "B" at bounding box center [689, 28] width 23 height 23
click at [74, 186] on button "My Devices" at bounding box center [68, 179] width 68 height 23
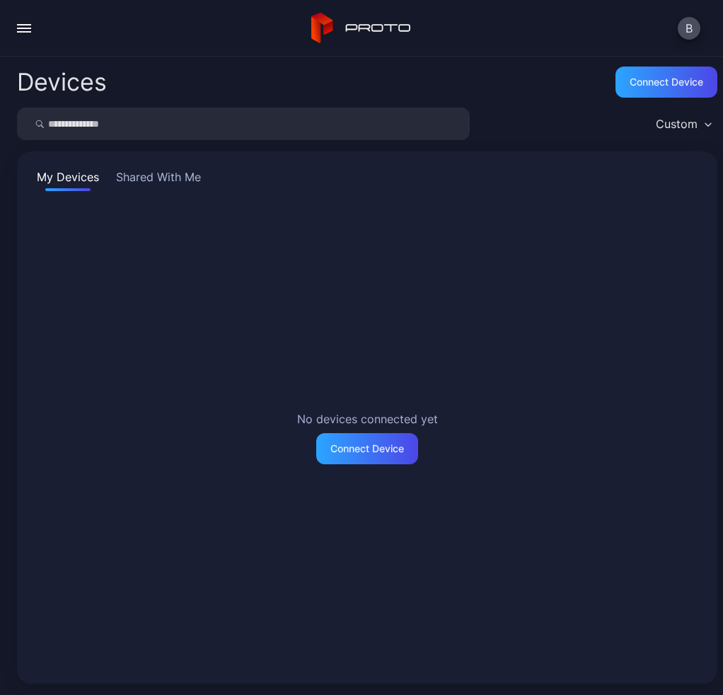
click at [31, 25] on button "button" at bounding box center [24, 28] width 28 height 28
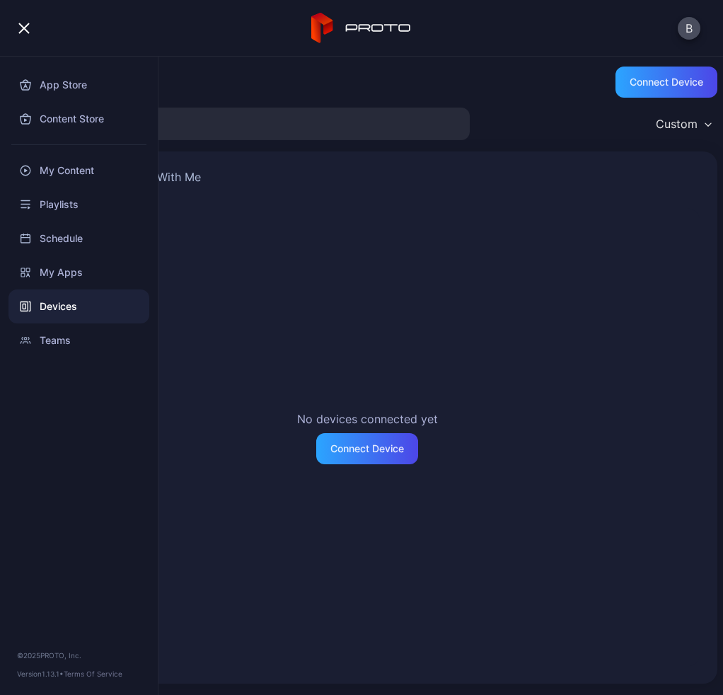
click at [31, 25] on button "button" at bounding box center [24, 28] width 28 height 28
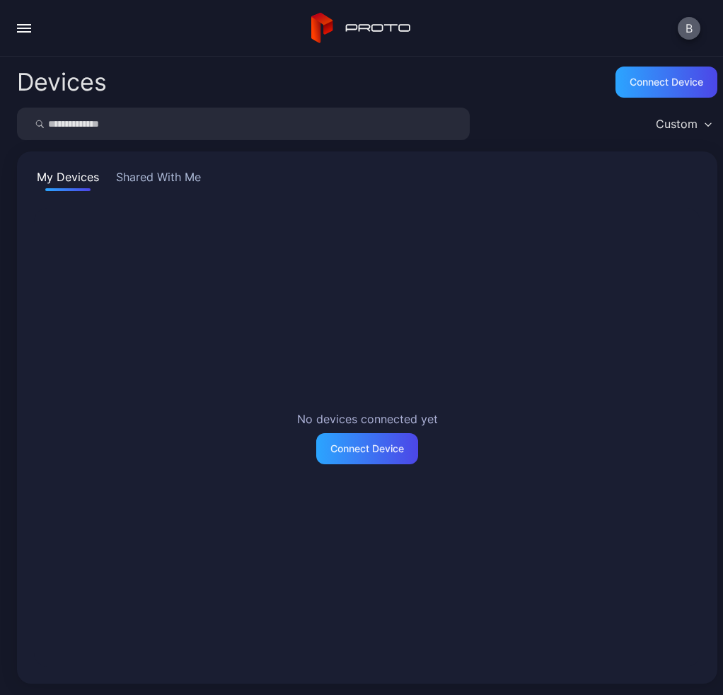
click at [685, 27] on button "B" at bounding box center [689, 28] width 23 height 23
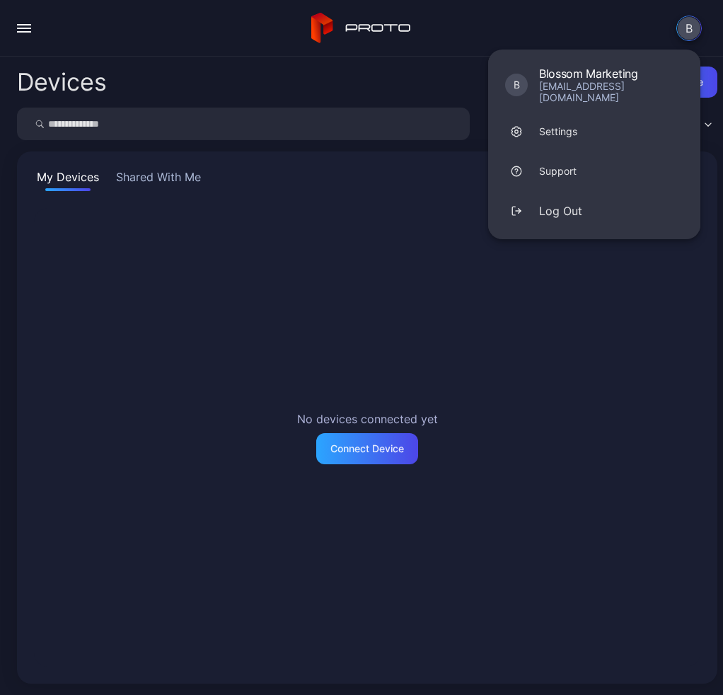
click at [685, 27] on button "B" at bounding box center [689, 28] width 25 height 25
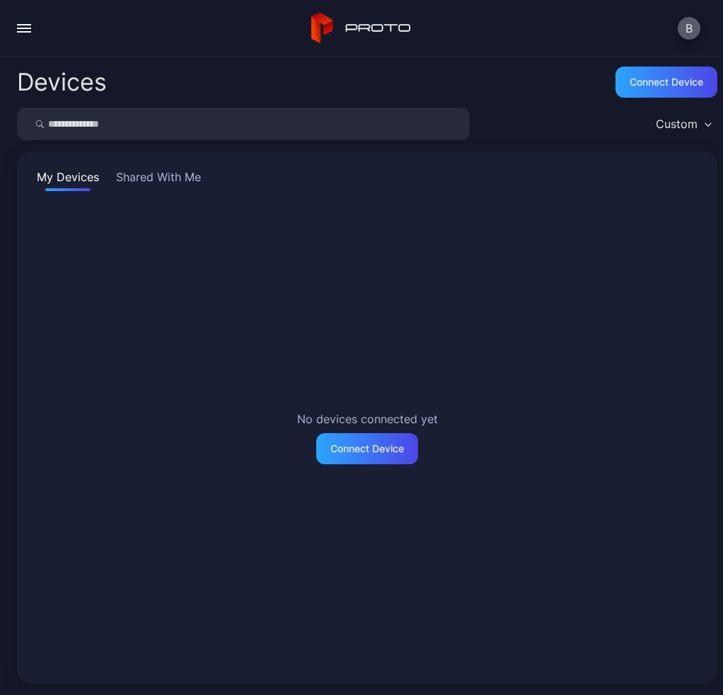
click at [691, 31] on button "B" at bounding box center [689, 28] width 23 height 23
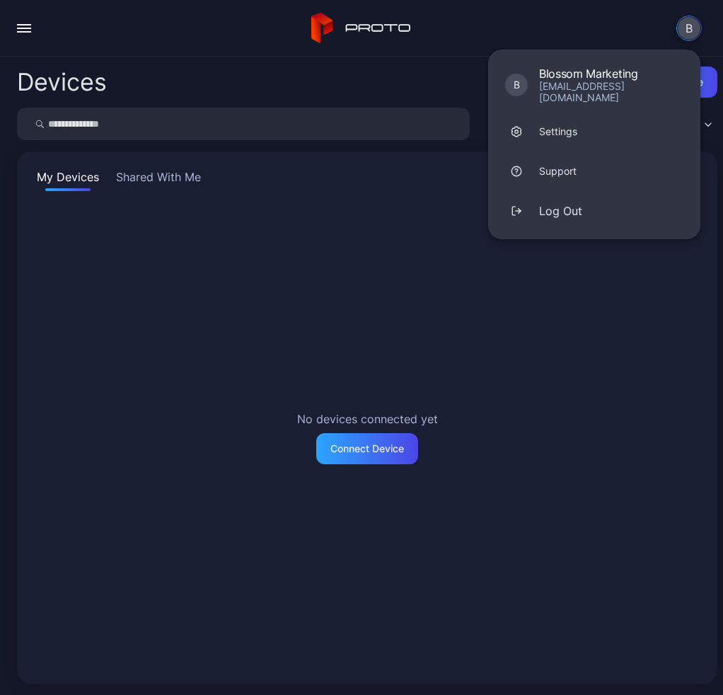
click at [379, 62] on div "Devices Connect device Custom My Devices Shared With Me No devices connected ye…" at bounding box center [361, 376] width 723 height 639
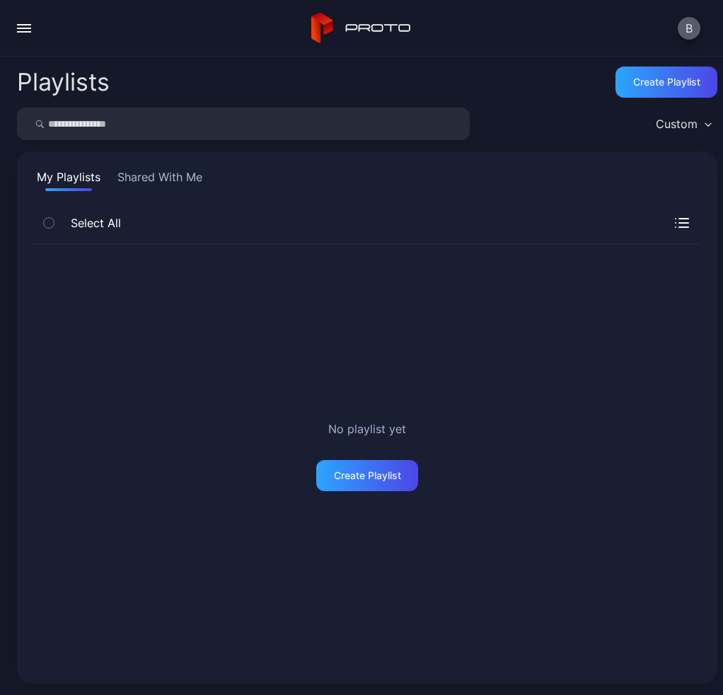
click at [696, 21] on button "B" at bounding box center [689, 28] width 23 height 23
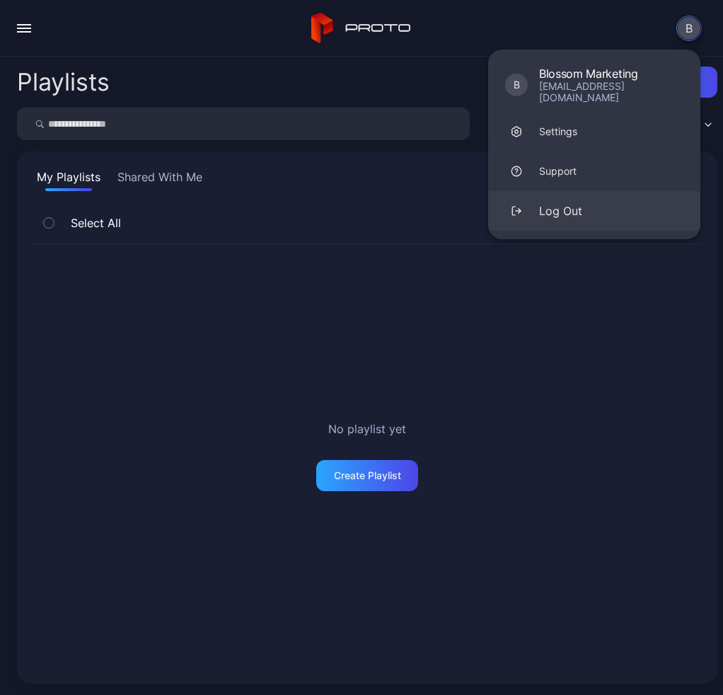
click at [551, 213] on button "Log Out" at bounding box center [594, 211] width 212 height 40
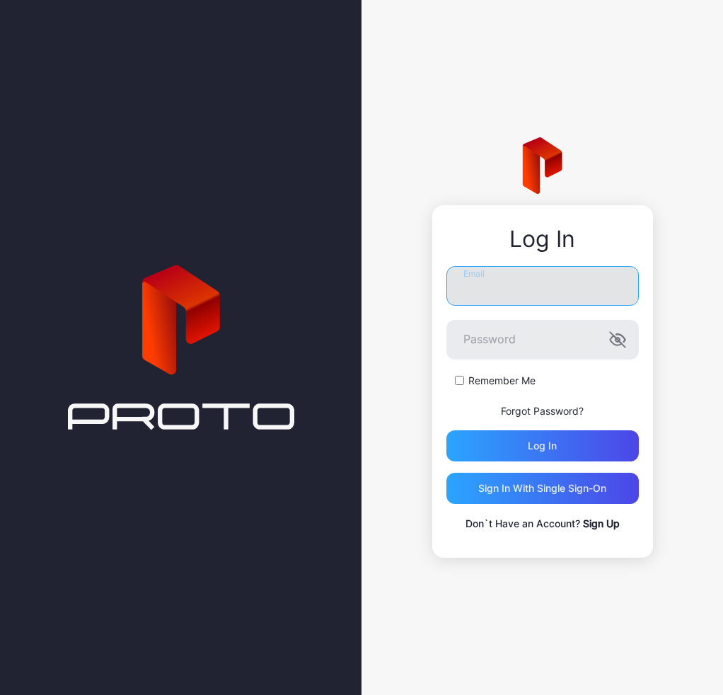
click at [481, 280] on input "Email" at bounding box center [543, 286] width 193 height 40
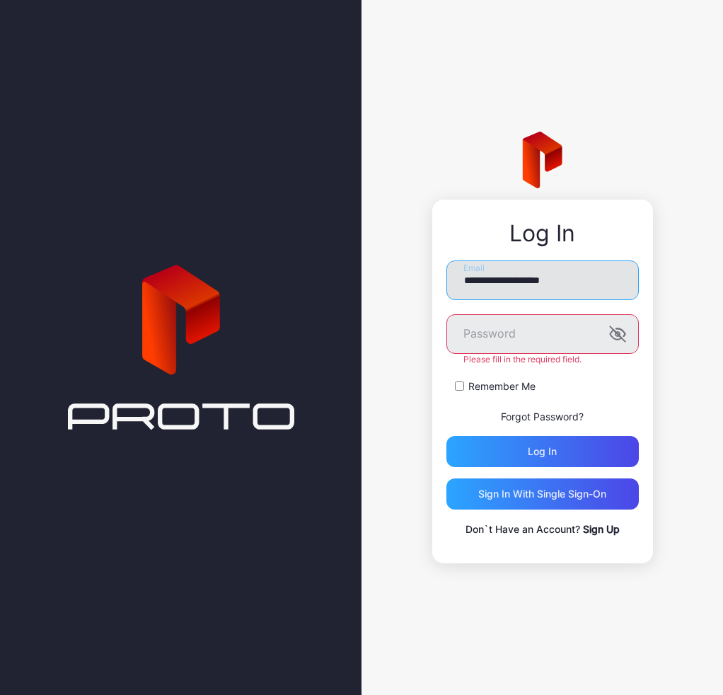
click at [473, 288] on input "**********" at bounding box center [543, 281] width 193 height 40
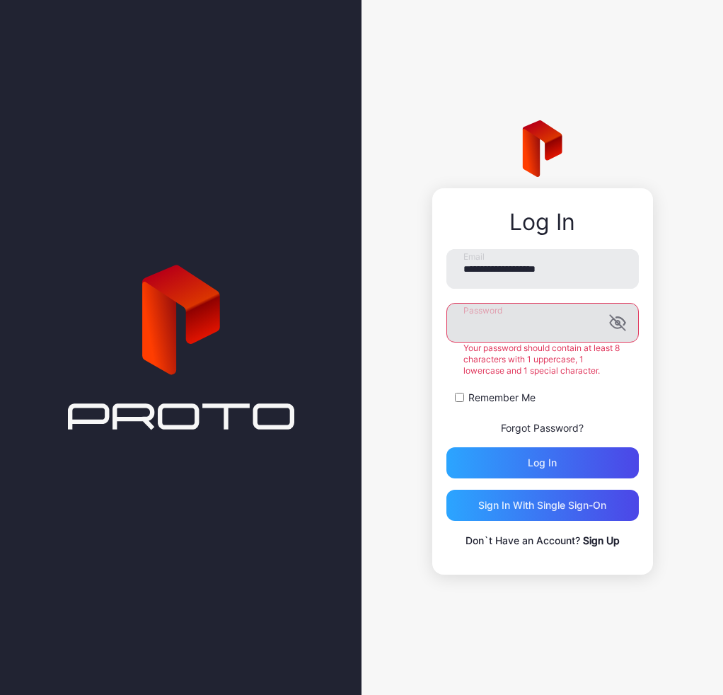
click at [624, 339] on label "Password" at bounding box center [543, 323] width 193 height 40
click at [625, 323] on icon "button" at bounding box center [620, 322] width 9 height 8
click at [529, 447] on div "Log in" at bounding box center [543, 462] width 193 height 31
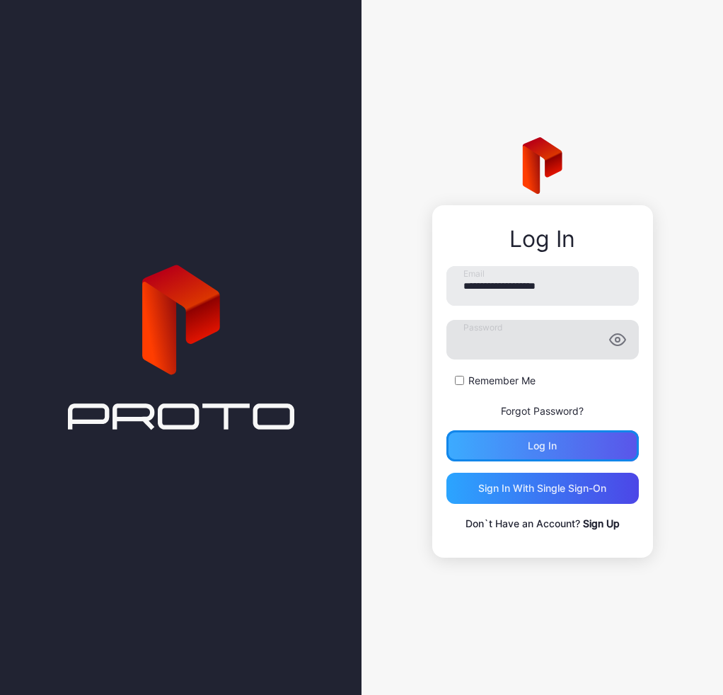
click at [554, 440] on div "Log in" at bounding box center [542, 445] width 29 height 11
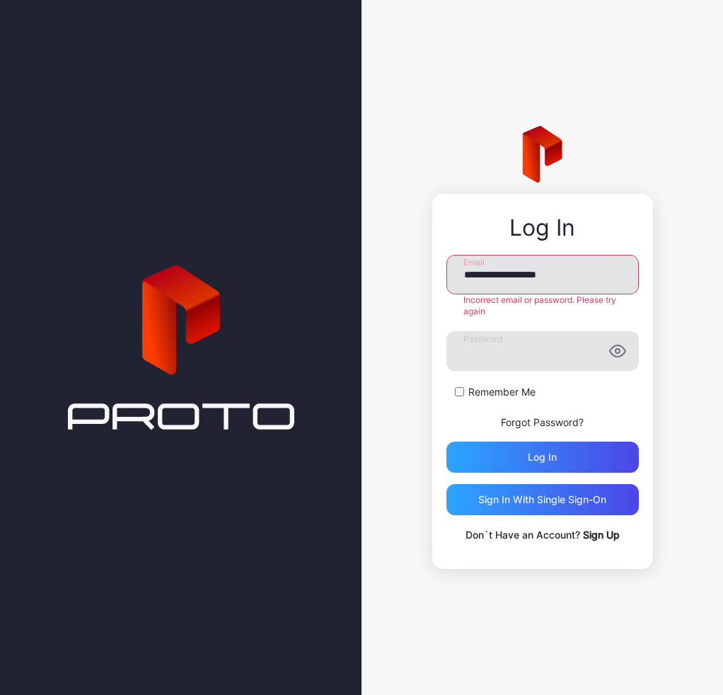
click at [549, 281] on input "**********" at bounding box center [543, 275] width 193 height 40
click at [610, 278] on input "**********" at bounding box center [543, 275] width 193 height 40
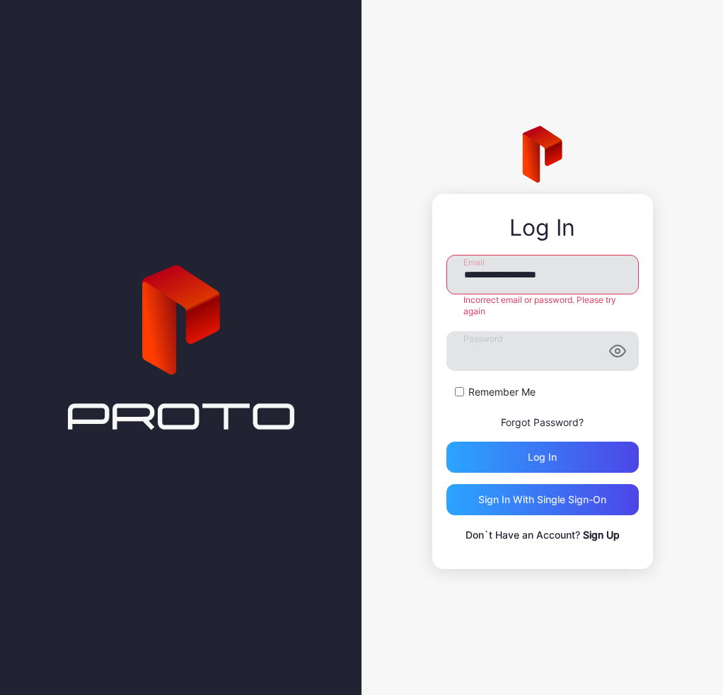
click at [610, 278] on input "**********" at bounding box center [543, 275] width 193 height 40
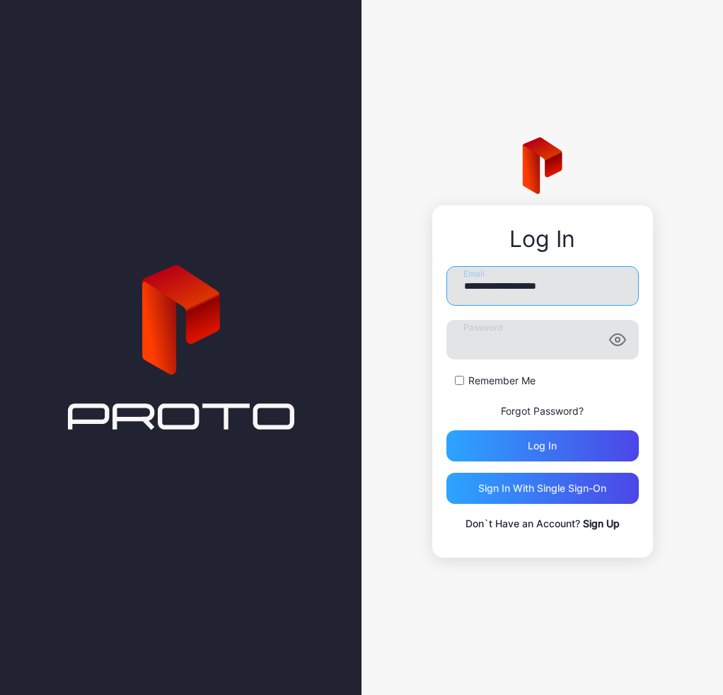
click at [583, 299] on input "**********" at bounding box center [543, 286] width 193 height 40
click at [585, 288] on input "**********" at bounding box center [543, 286] width 193 height 40
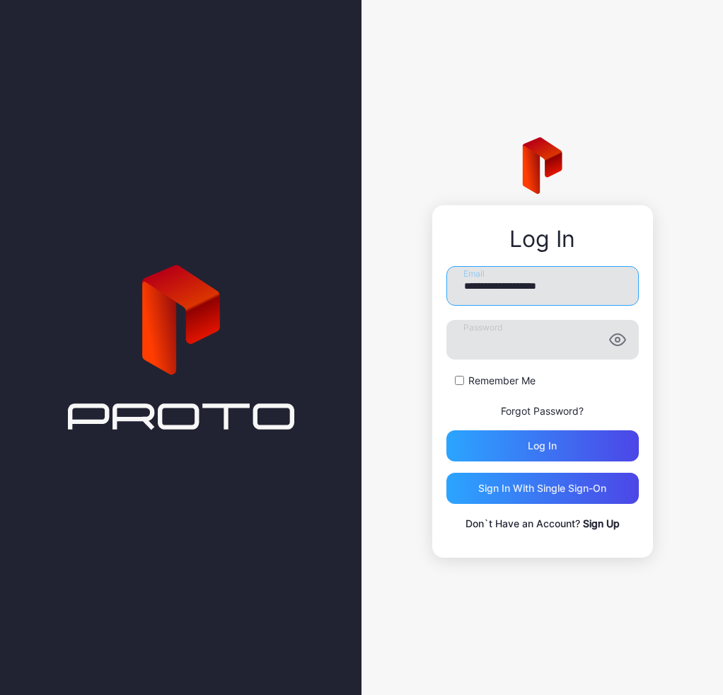
click at [585, 288] on input "**********" at bounding box center [543, 286] width 193 height 40
click at [384, 154] on div "**********" at bounding box center [543, 347] width 362 height 695
click at [576, 285] on input "**********" at bounding box center [543, 286] width 193 height 40
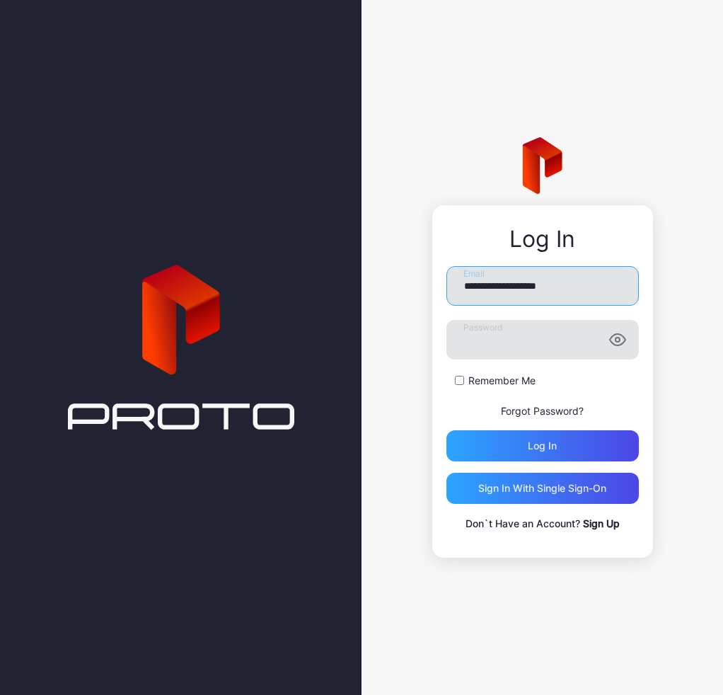
click at [576, 285] on input "**********" at bounding box center [543, 286] width 193 height 40
click at [597, 291] on input "**********" at bounding box center [543, 286] width 193 height 40
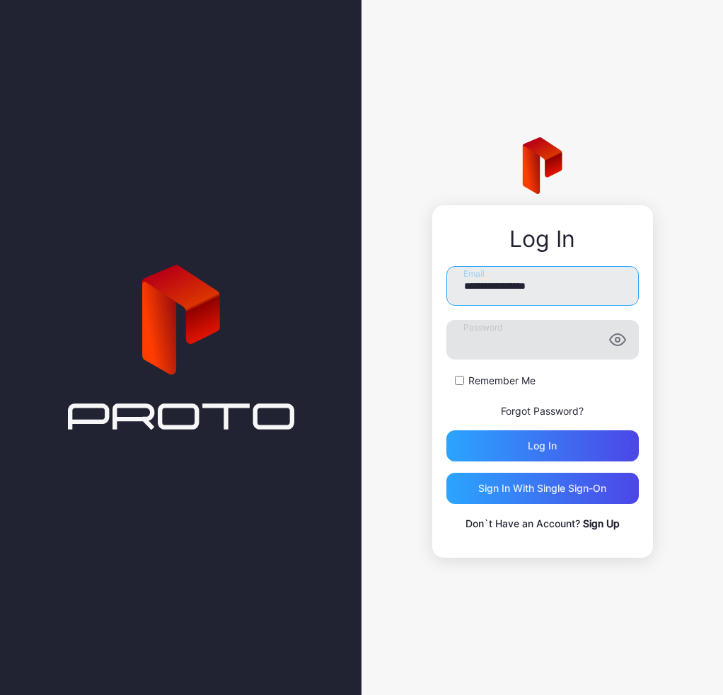
type input "**********"
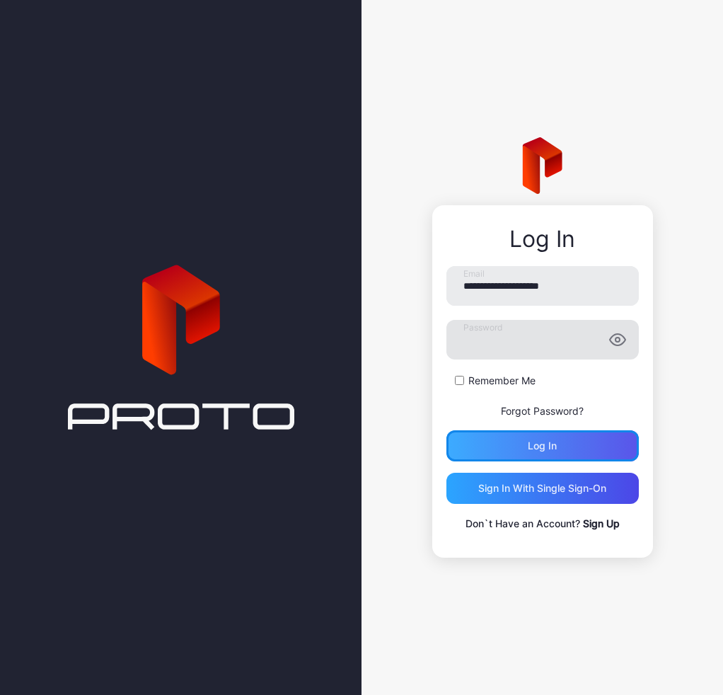
click at [539, 445] on div "Log in" at bounding box center [542, 445] width 29 height 11
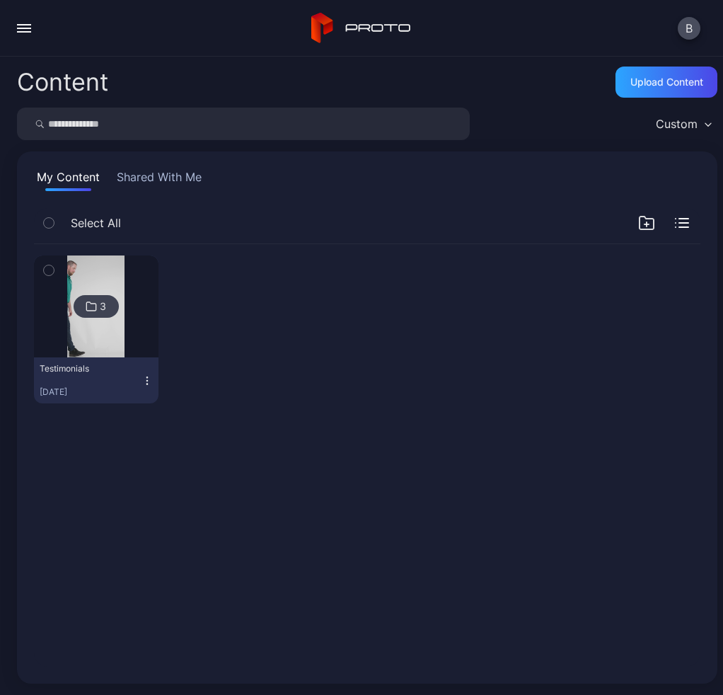
click at [335, 476] on div "3 Testimonials [DATE]" at bounding box center [368, 455] width 690 height 445
click at [26, 20] on button "button" at bounding box center [24, 28] width 28 height 28
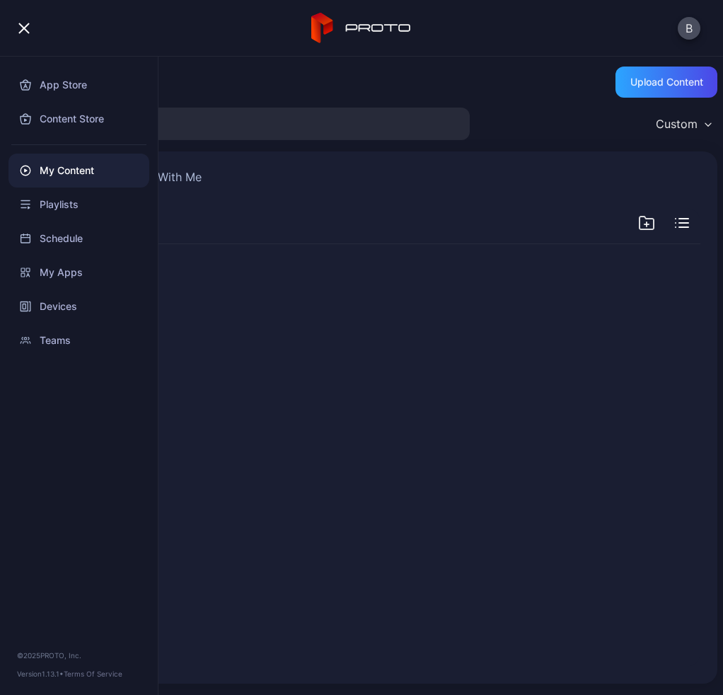
click at [27, 26] on div "button" at bounding box center [23, 28] width 11 height 11
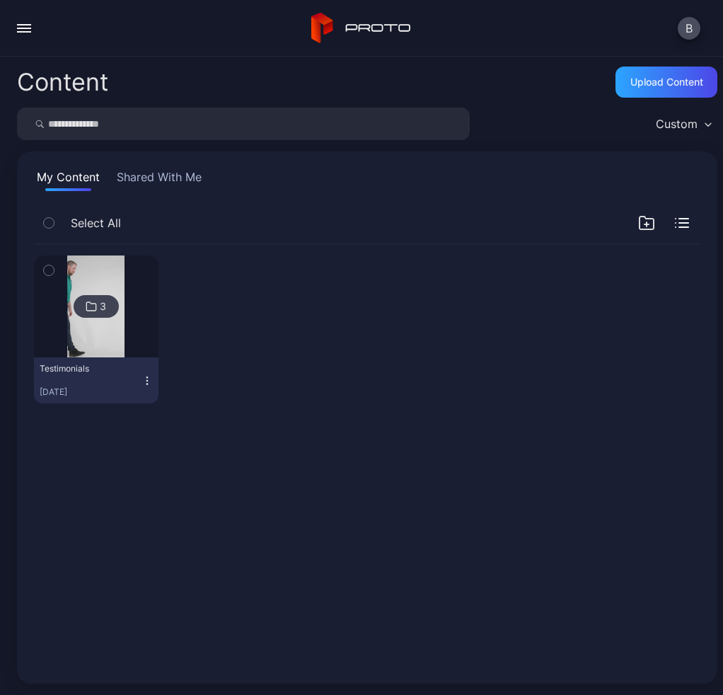
click at [176, 180] on button "Shared With Me" at bounding box center [159, 179] width 91 height 23
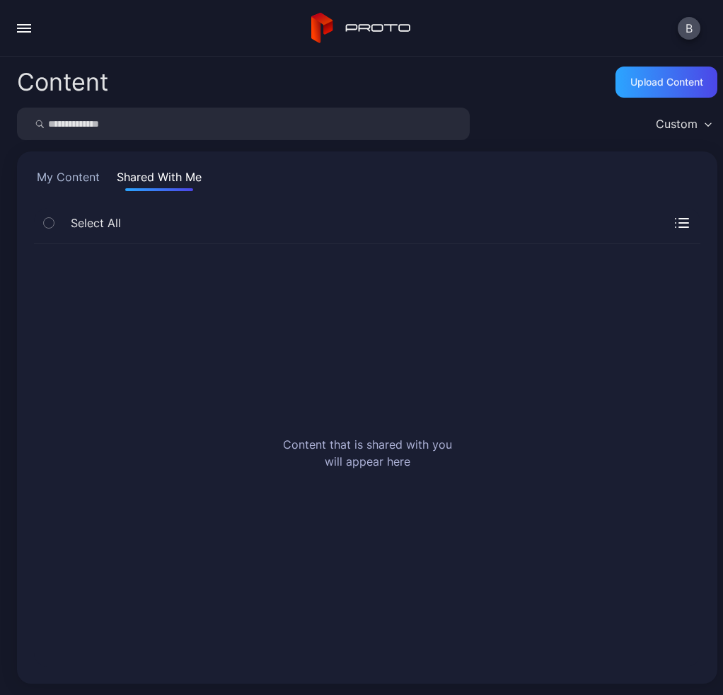
click at [52, 178] on button "My Content" at bounding box center [68, 179] width 69 height 23
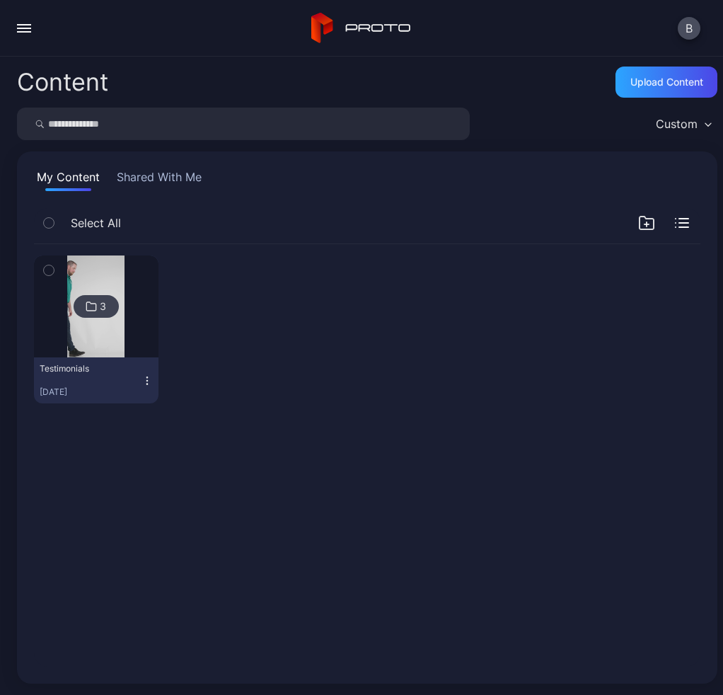
click at [23, 28] on div "button" at bounding box center [24, 28] width 14 height 1
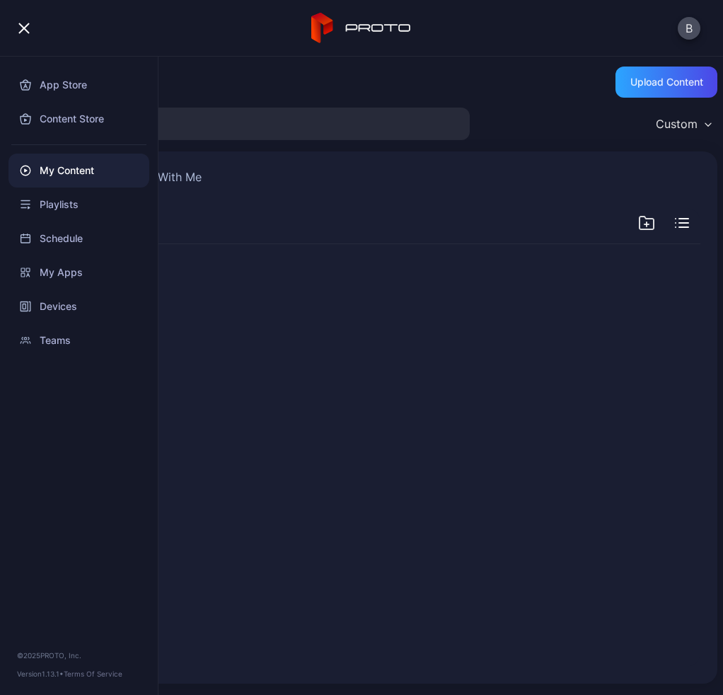
click at [23, 28] on div "button" at bounding box center [23, 28] width 11 height 11
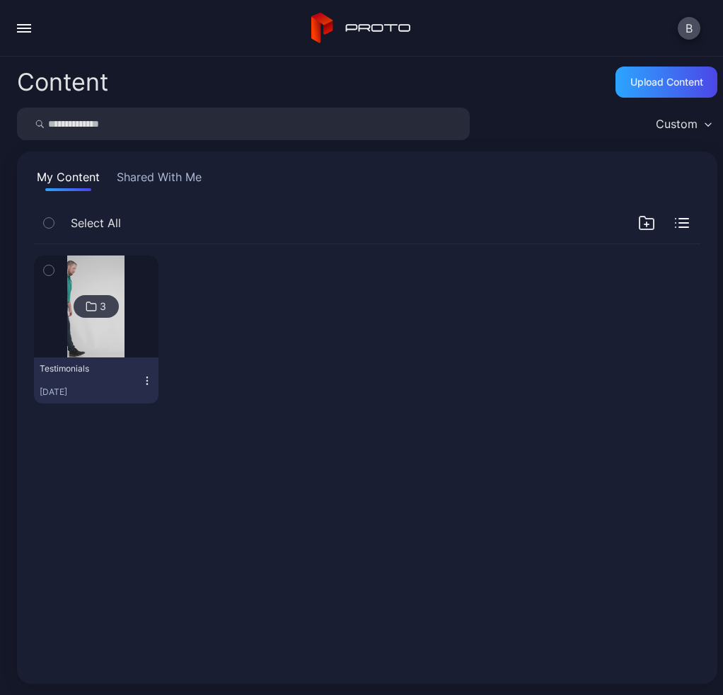
click at [12, 25] on button "button" at bounding box center [24, 28] width 28 height 28
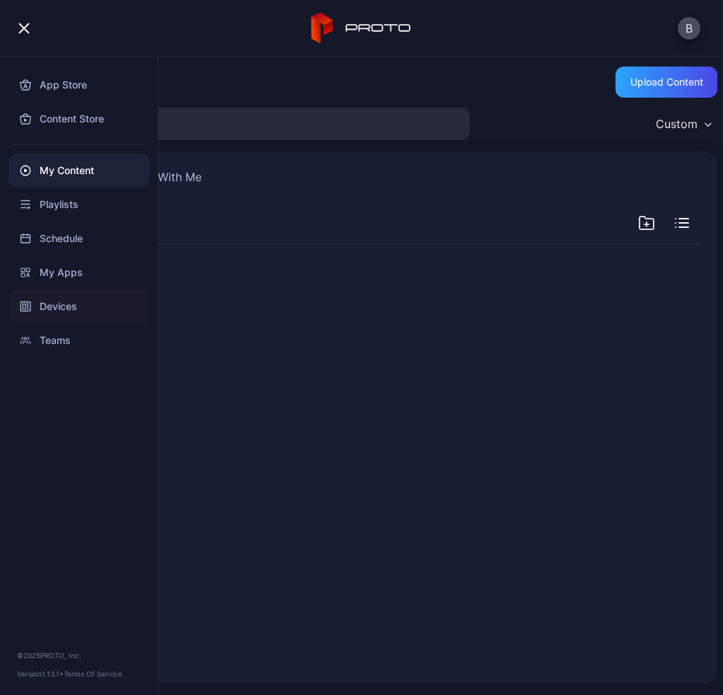
click at [48, 303] on div "Devices" at bounding box center [78, 307] width 141 height 34
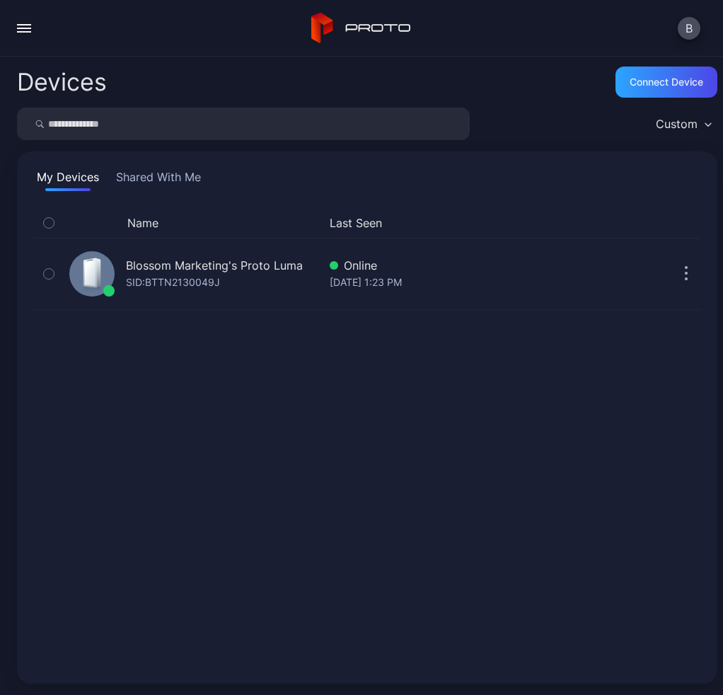
click at [25, 32] on div "button" at bounding box center [24, 31] width 14 height 1
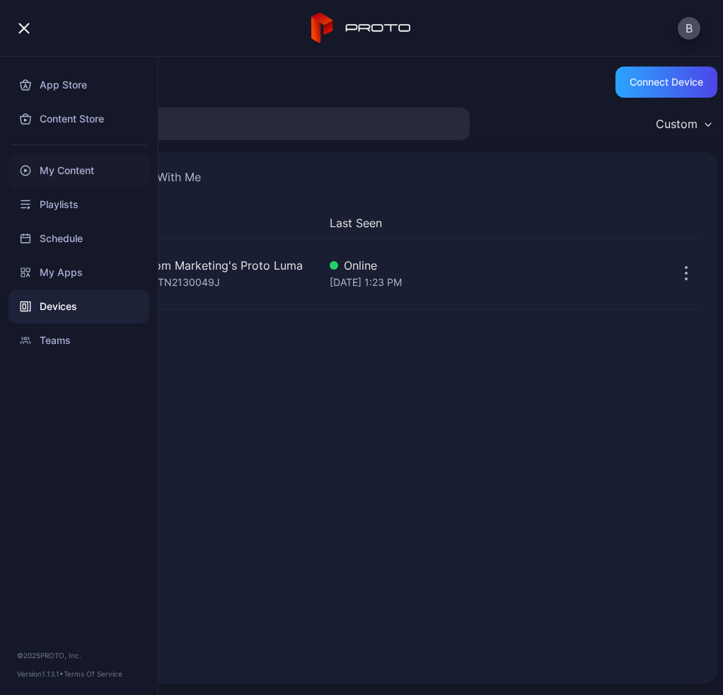
click at [76, 175] on div "My Content" at bounding box center [78, 171] width 141 height 34
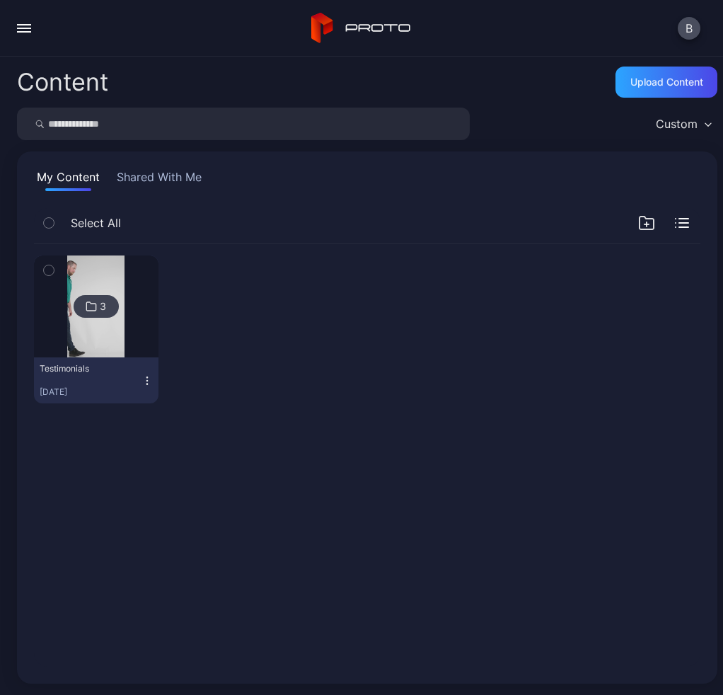
click at [142, 384] on icon "button" at bounding box center [147, 380] width 11 height 11
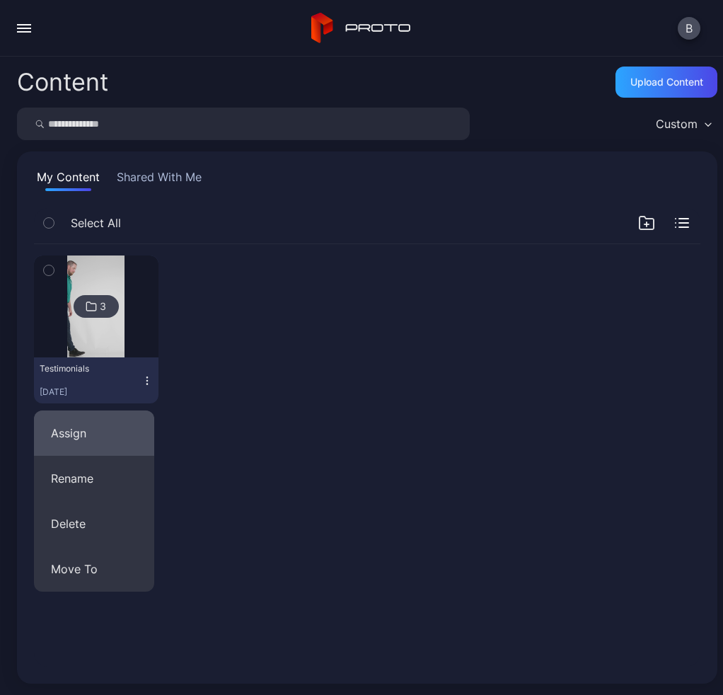
click at [90, 432] on button "Assign" at bounding box center [94, 433] width 120 height 45
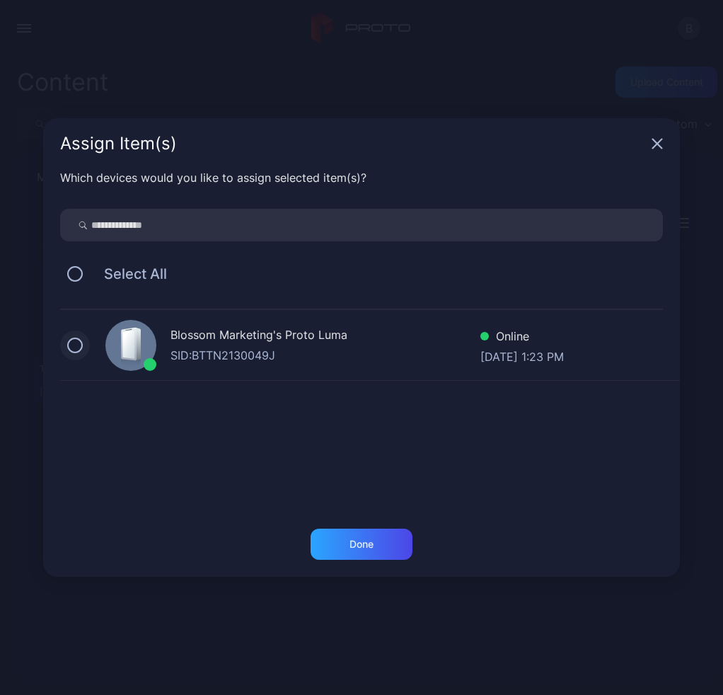
click at [81, 345] on button at bounding box center [75, 346] width 16 height 16
click at [342, 543] on div "Done" at bounding box center [362, 544] width 102 height 31
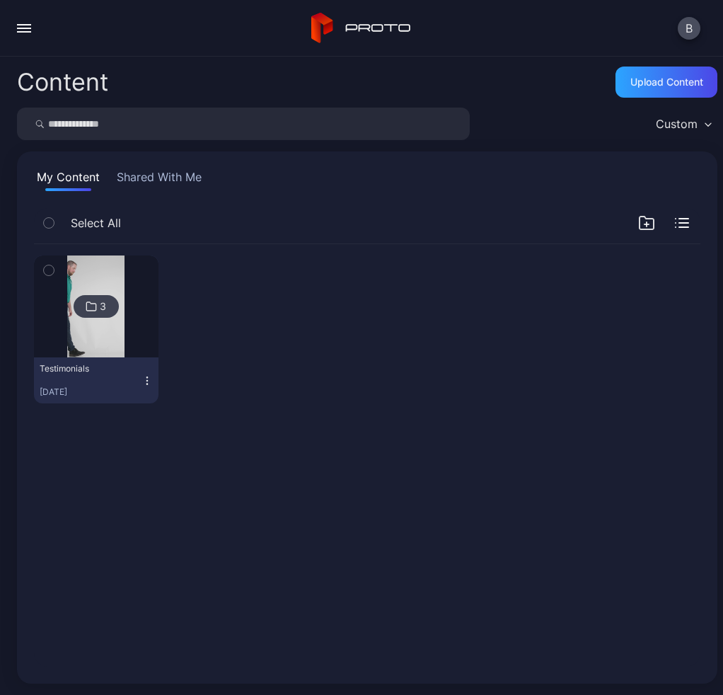
click at [19, 24] on div "button" at bounding box center [24, 24] width 14 height 1
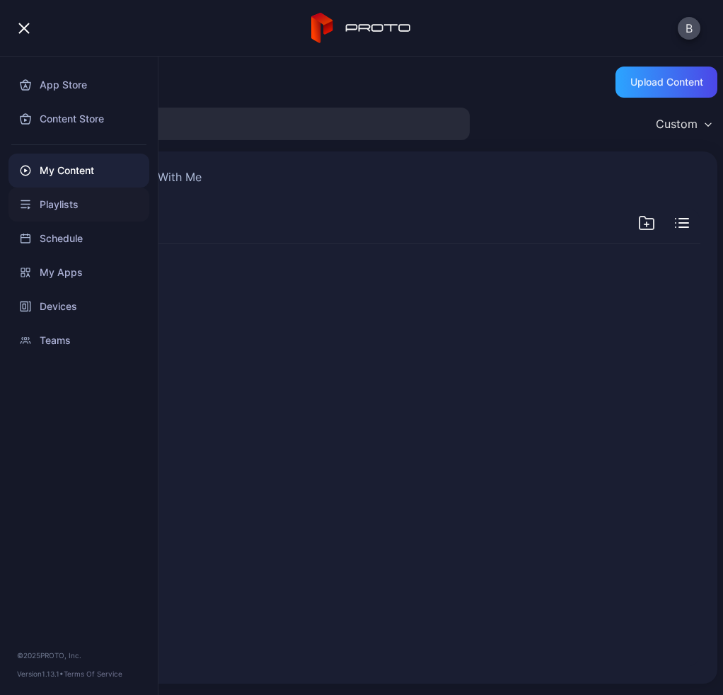
click at [72, 206] on div "Playlists" at bounding box center [78, 205] width 141 height 34
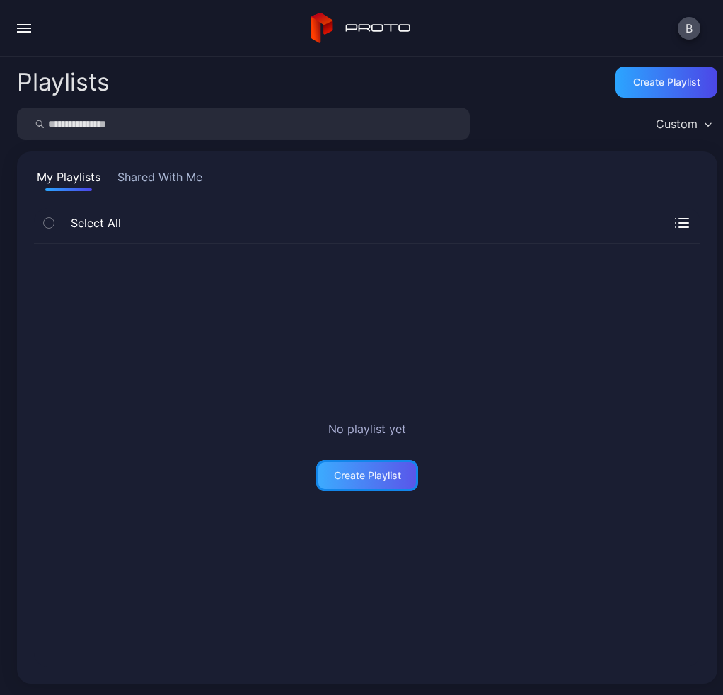
click at [348, 471] on div "Create Playlist" at bounding box center [367, 475] width 67 height 11
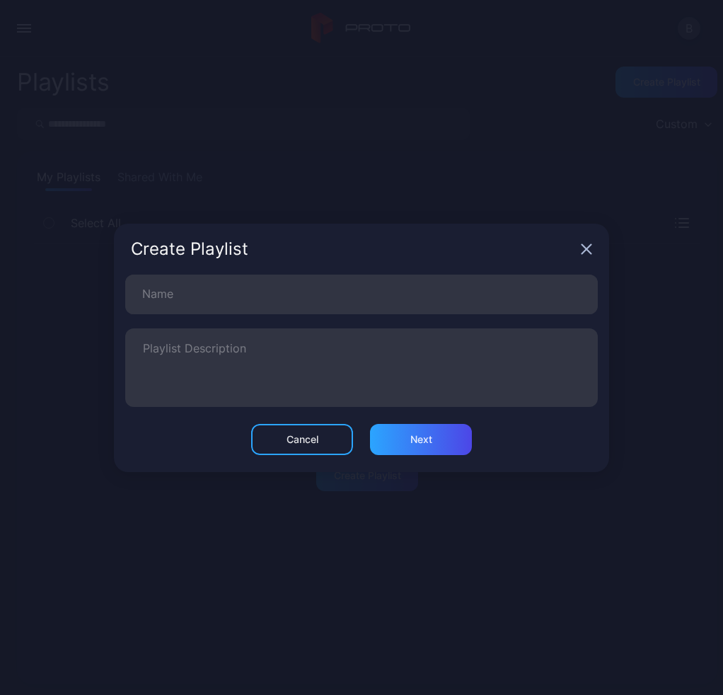
click at [590, 248] on icon "button" at bounding box center [586, 249] width 11 height 11
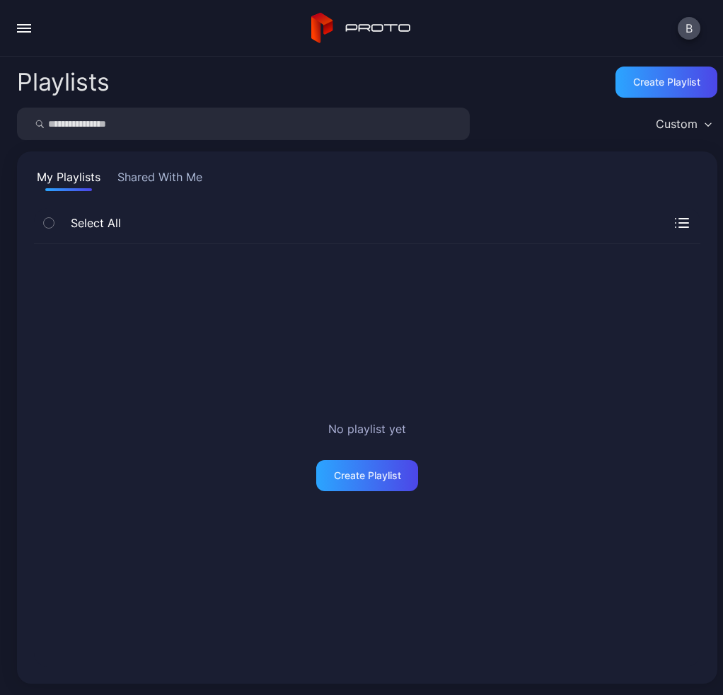
click at [350, 494] on div "No playlist yet Create Playlist" at bounding box center [367, 455] width 667 height 423
click at [364, 477] on div "Create Playlist" at bounding box center [367, 475] width 67 height 11
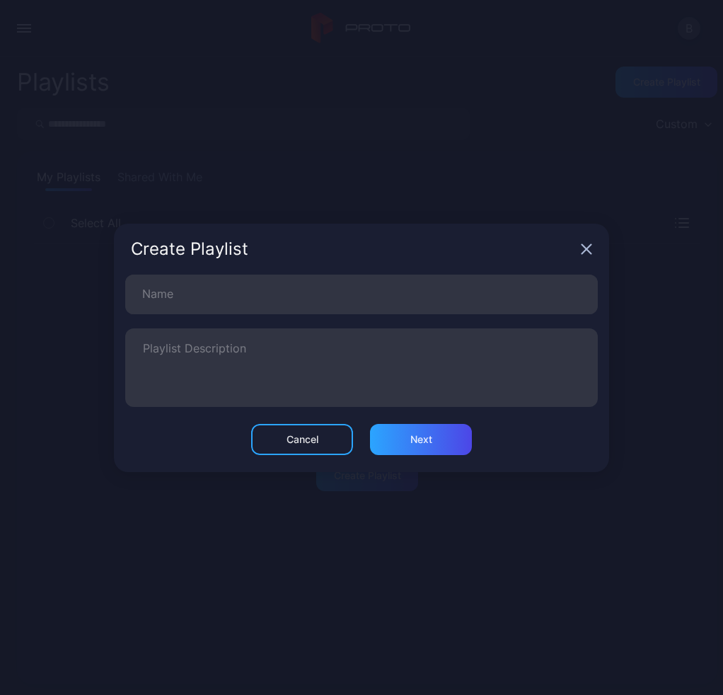
click at [590, 248] on icon "button" at bounding box center [586, 249] width 11 height 11
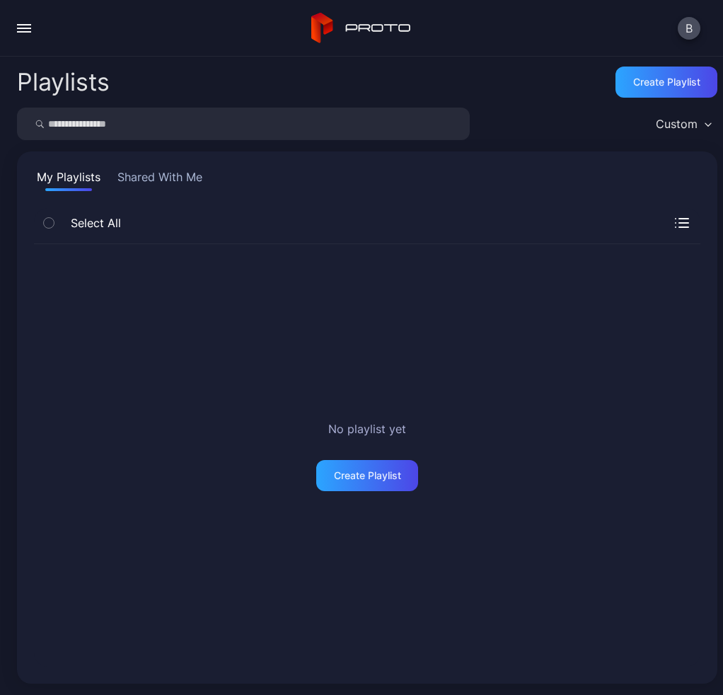
click at [21, 31] on div "button" at bounding box center [24, 31] width 14 height 1
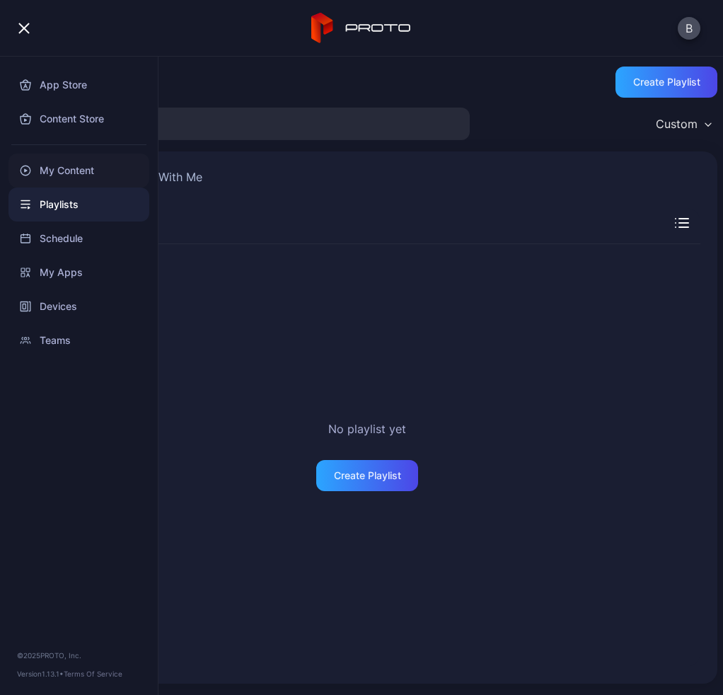
click at [92, 162] on div "My Content" at bounding box center [78, 171] width 141 height 34
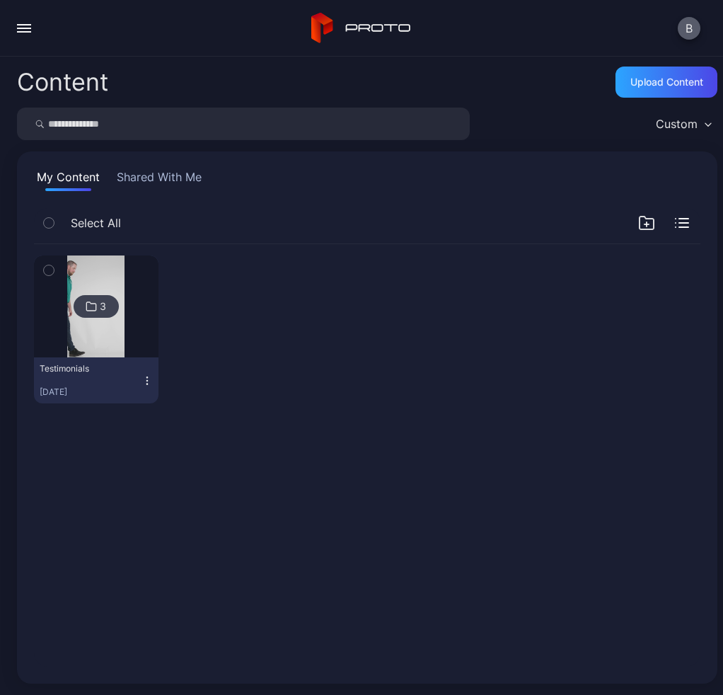
click at [691, 31] on button "B" at bounding box center [689, 28] width 23 height 23
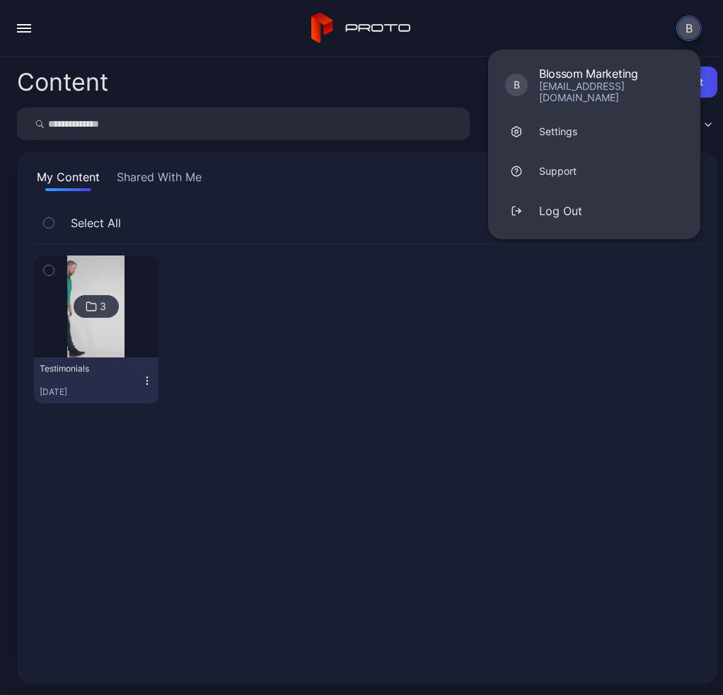
click at [691, 33] on button "B" at bounding box center [689, 28] width 25 height 25
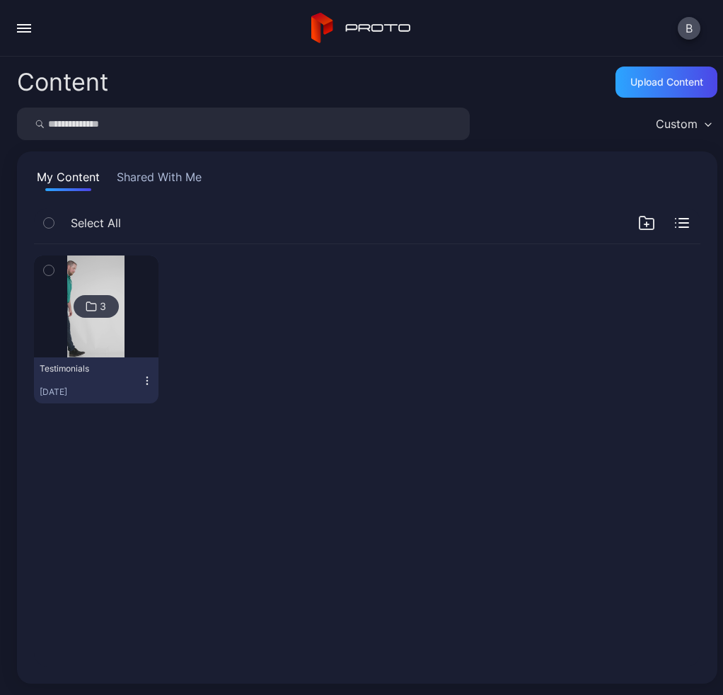
click at [123, 371] on div "Testimonials [DATE]" at bounding box center [91, 380] width 102 height 35
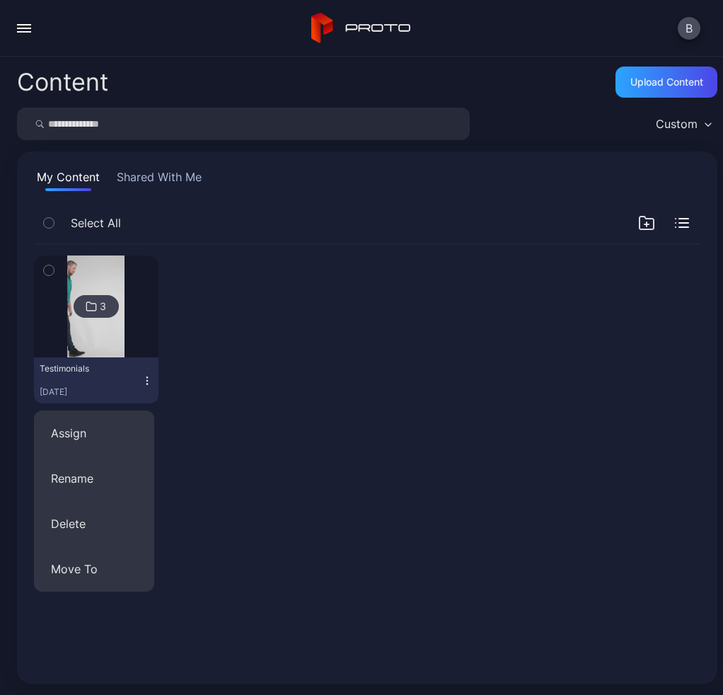
click at [296, 384] on div "3 Testimonials [DATE]" at bounding box center [367, 329] width 667 height 171
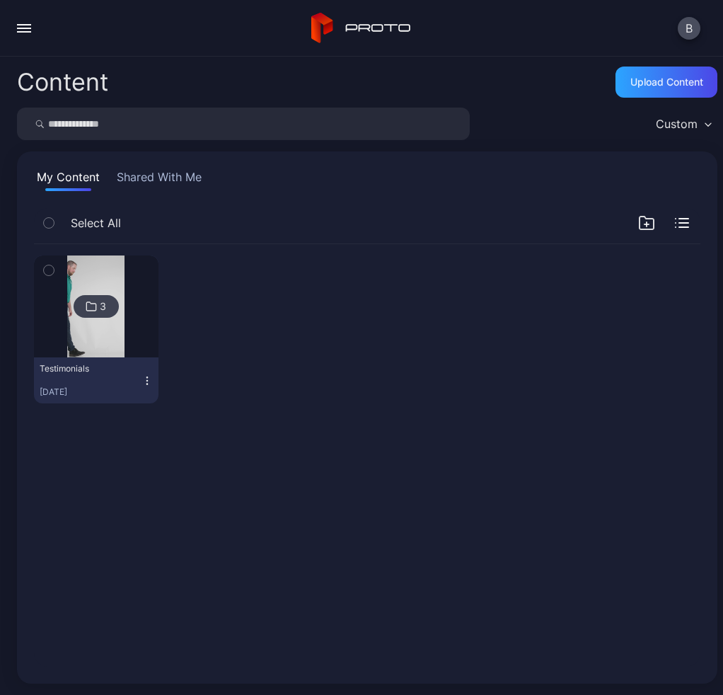
click at [11, 14] on button "button" at bounding box center [24, 28] width 28 height 28
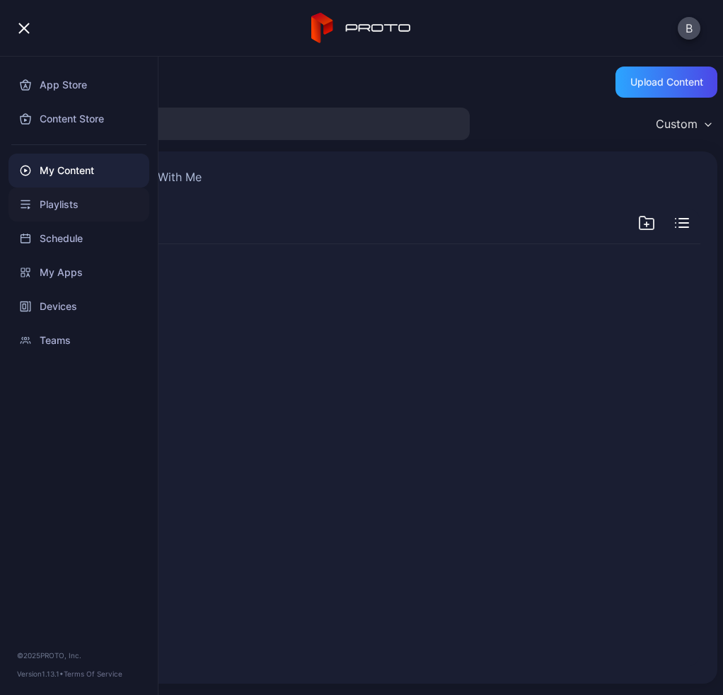
click at [81, 199] on div "Playlists" at bounding box center [78, 205] width 141 height 34
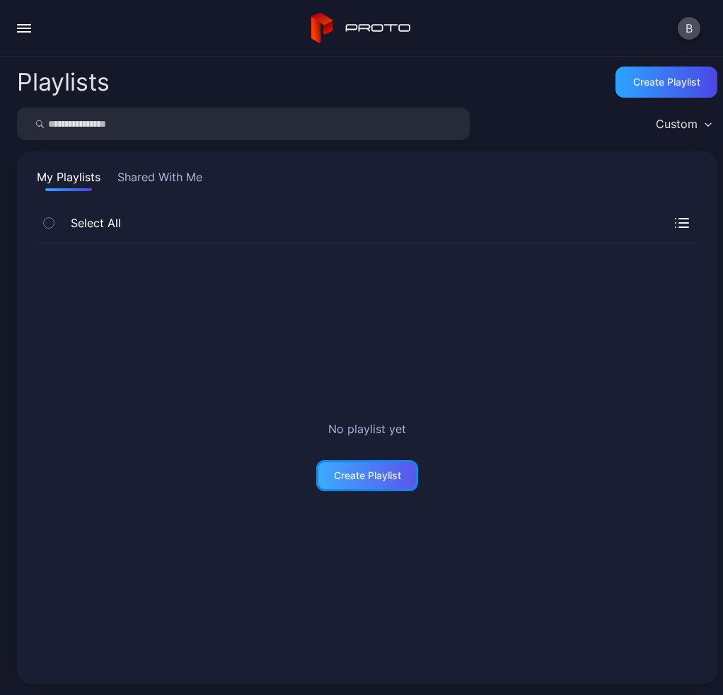
click at [385, 470] on div "Create Playlist" at bounding box center [367, 475] width 67 height 11
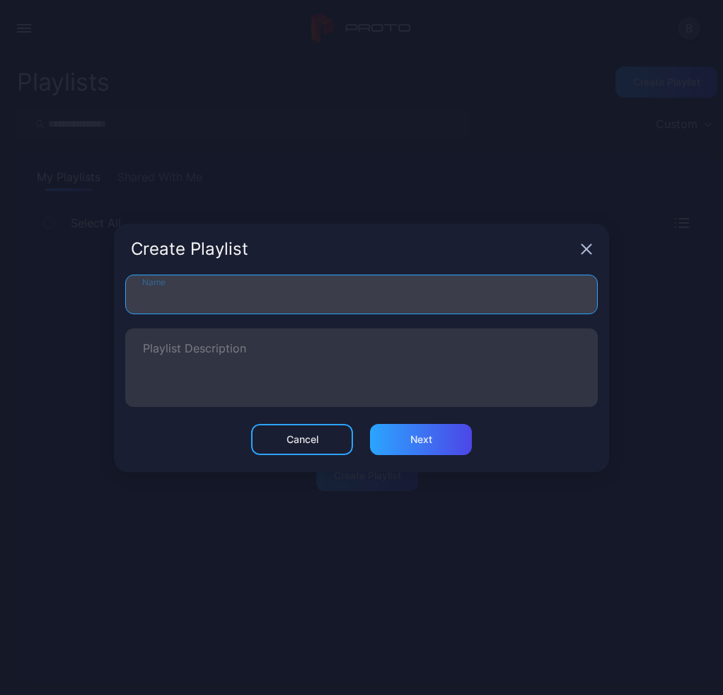
click at [206, 292] on input "Name" at bounding box center [361, 295] width 473 height 40
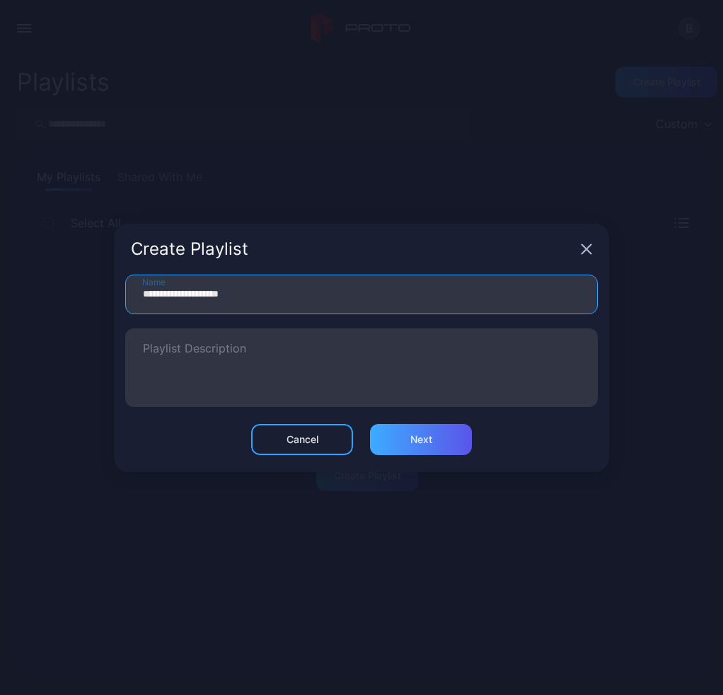
type input "**********"
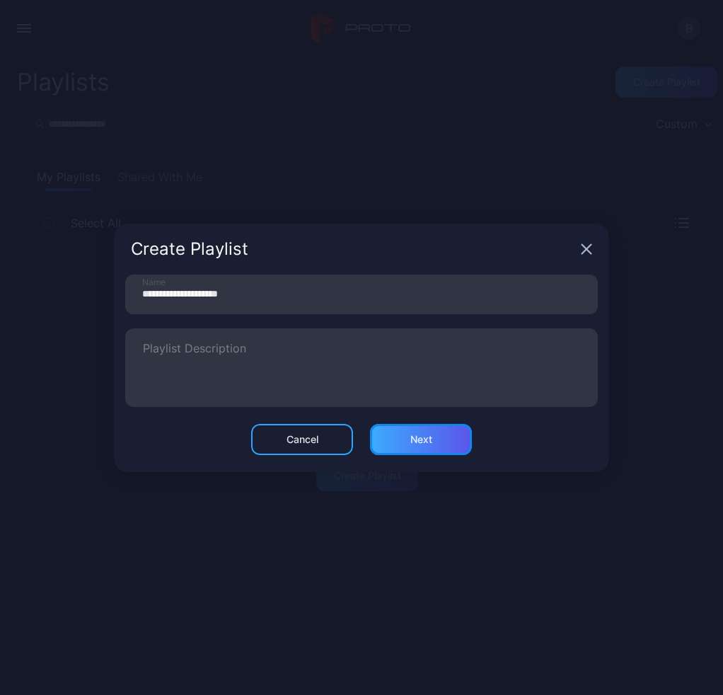
click at [425, 433] on div "Next" at bounding box center [421, 439] width 102 height 31
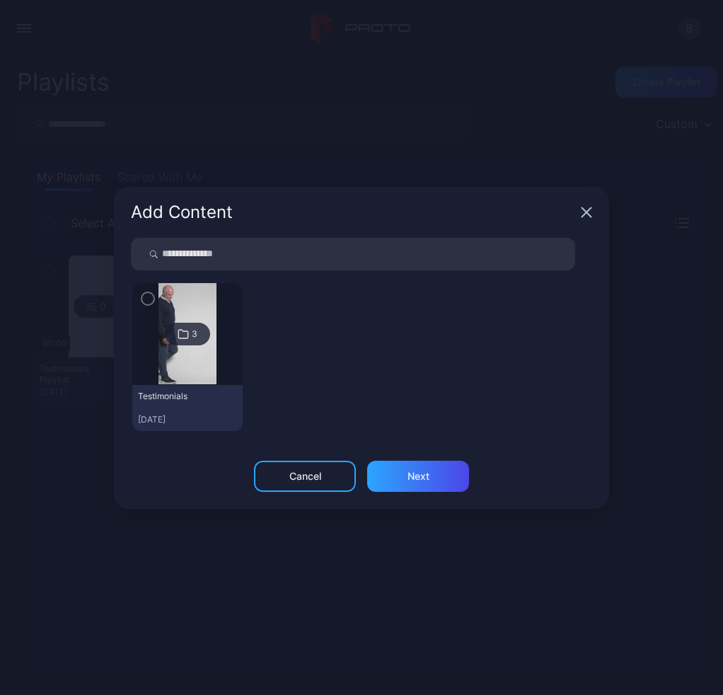
click at [161, 386] on div "Testimonials [DATE]" at bounding box center [187, 408] width 110 height 46
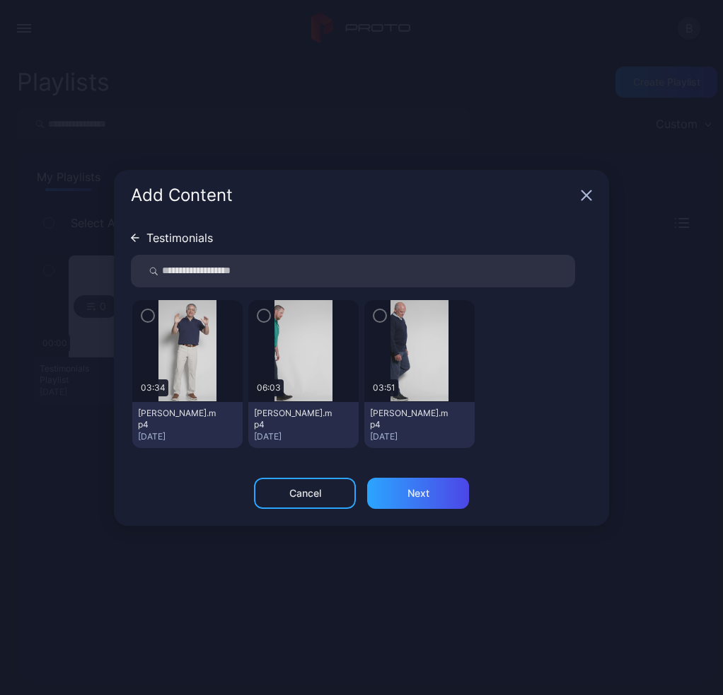
click at [152, 311] on icon "button" at bounding box center [147, 316] width 11 height 16
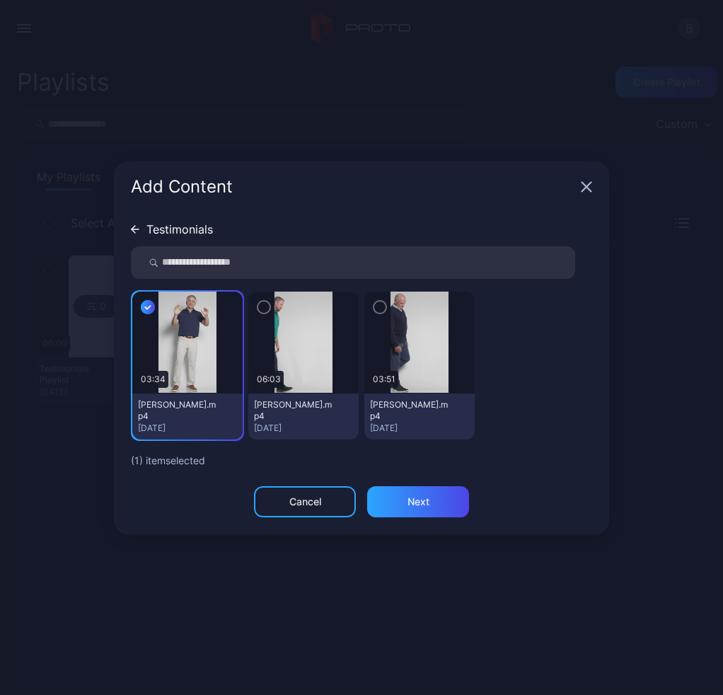
click at [269, 309] on icon "button" at bounding box center [263, 307] width 11 height 16
click at [383, 312] on icon "button" at bounding box center [379, 307] width 11 height 16
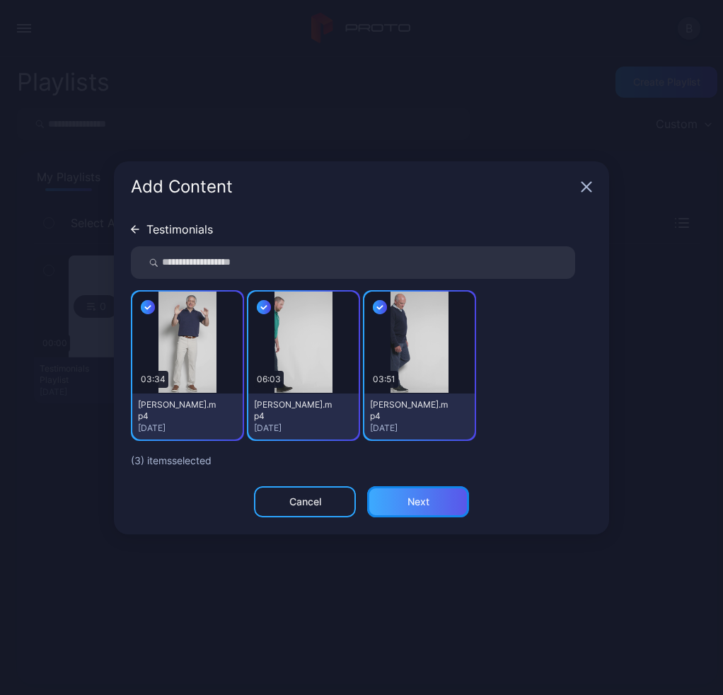
click at [440, 515] on div "Next" at bounding box center [418, 501] width 102 height 31
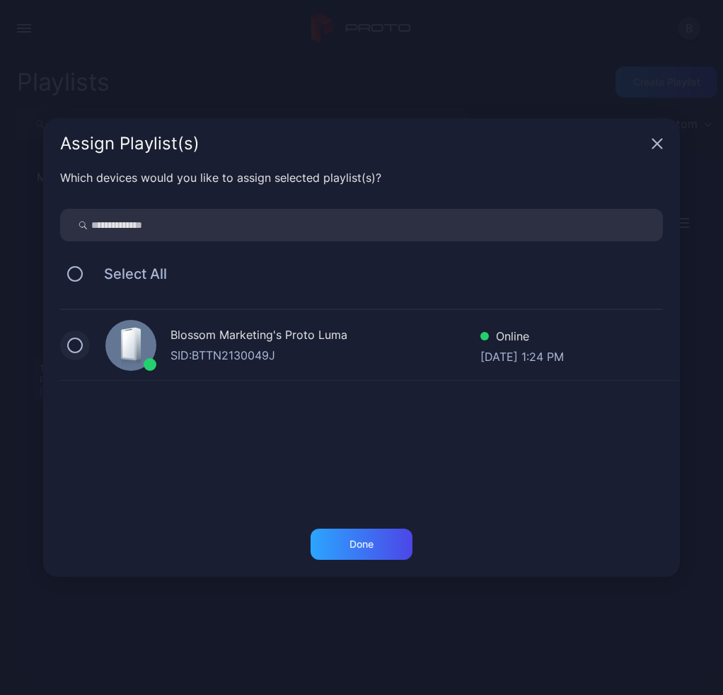
click at [77, 349] on button at bounding box center [75, 346] width 16 height 16
click at [360, 549] on div "Done" at bounding box center [362, 544] width 24 height 11
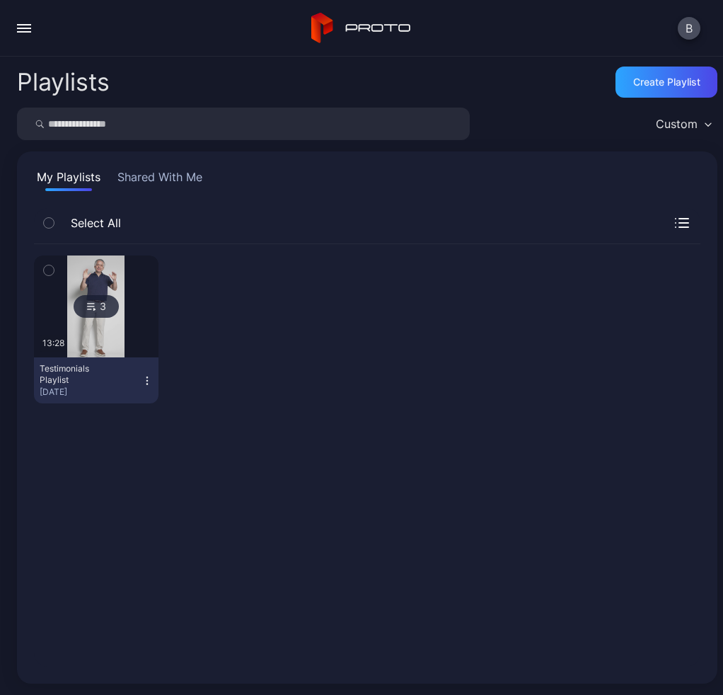
click at [20, 19] on button "button" at bounding box center [24, 28] width 28 height 28
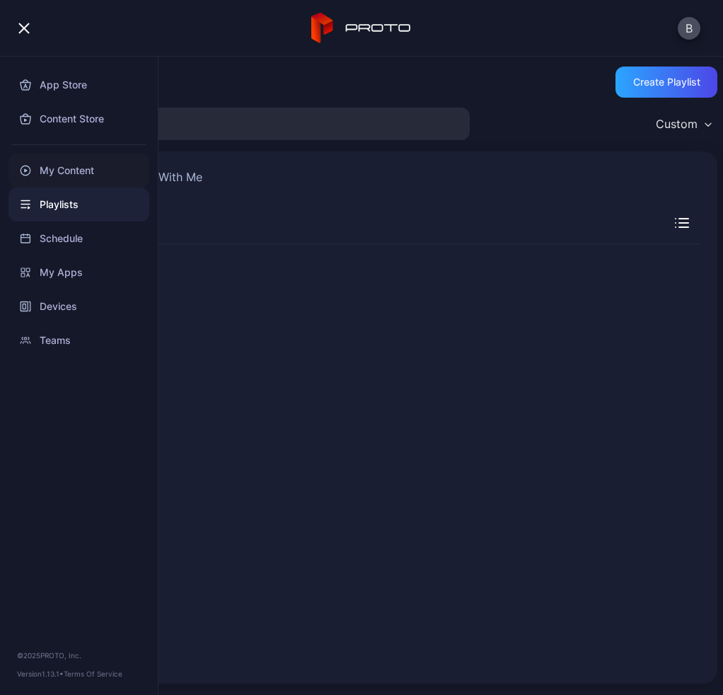
click at [84, 175] on div "My Content" at bounding box center [78, 171] width 141 height 34
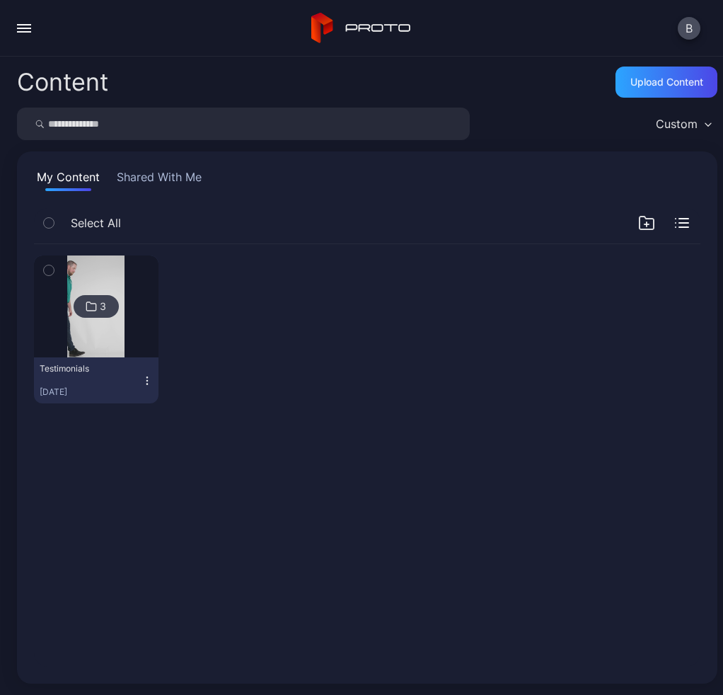
click at [280, 339] on div at bounding box center [232, 330] width 125 height 148
click at [30, 30] on button "button" at bounding box center [24, 28] width 28 height 28
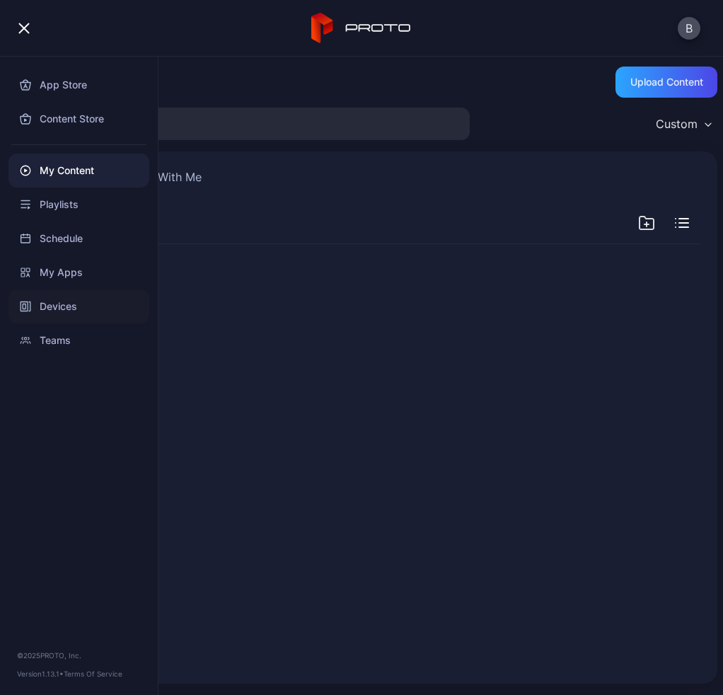
click at [54, 290] on div "Devices" at bounding box center [78, 307] width 141 height 34
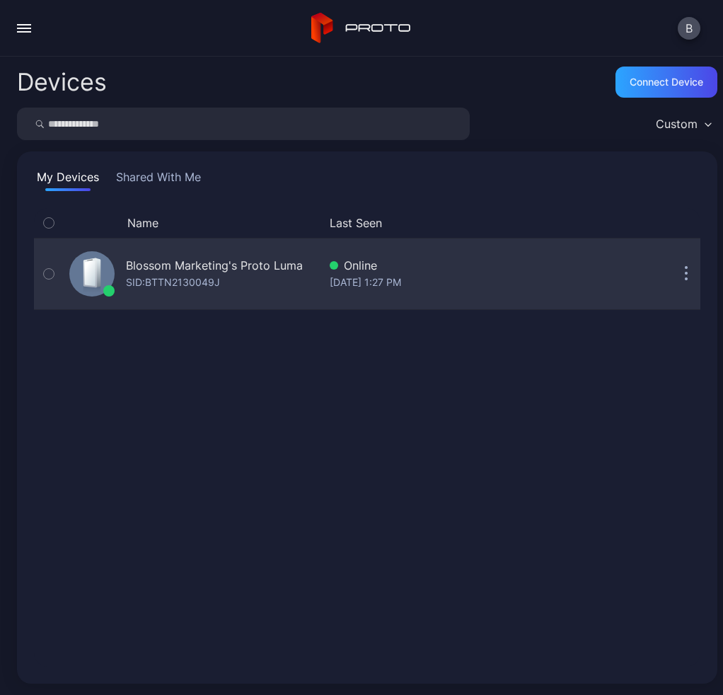
click at [214, 303] on div "Blossom Marketing's Proto [PERSON_NAME]: BTTN2130049J" at bounding box center [191, 273] width 255 height 65
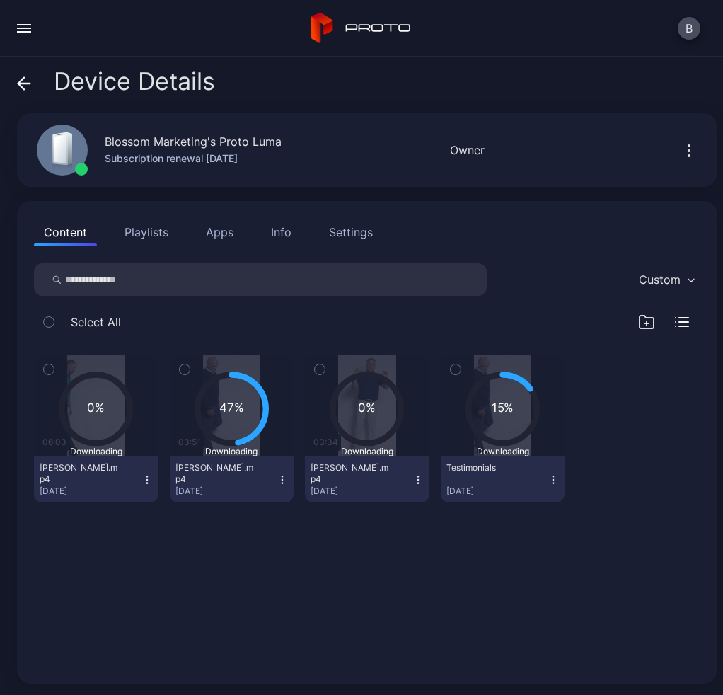
click at [330, 231] on div "Settings" at bounding box center [351, 232] width 44 height 17
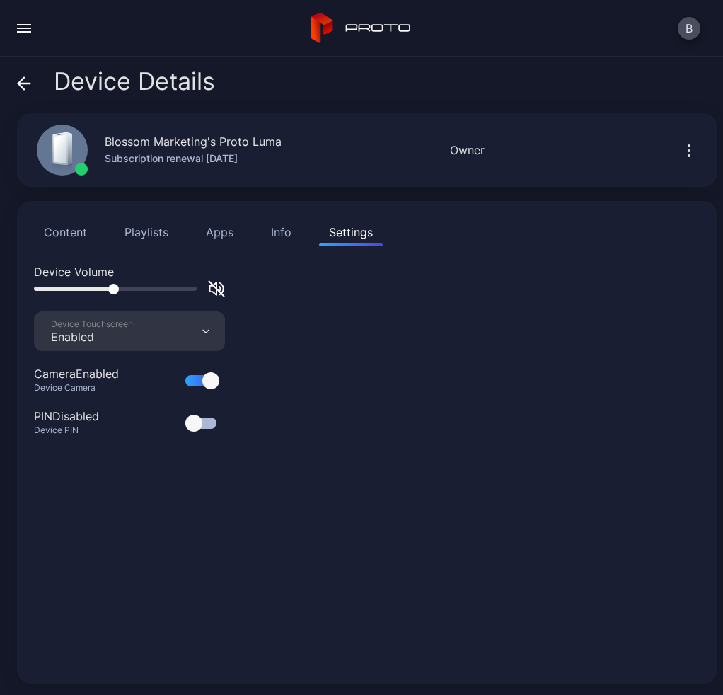
drag, startPoint x: 35, startPoint y: 285, endPoint x: 110, endPoint y: 291, distance: 74.5
click at [110, 291] on div at bounding box center [113, 289] width 11 height 11
click at [219, 287] on icon "button" at bounding box center [216, 288] width 17 height 17
drag, startPoint x: 183, startPoint y: 289, endPoint x: 140, endPoint y: 286, distance: 43.3
click at [140, 286] on div at bounding box center [141, 289] width 11 height 11
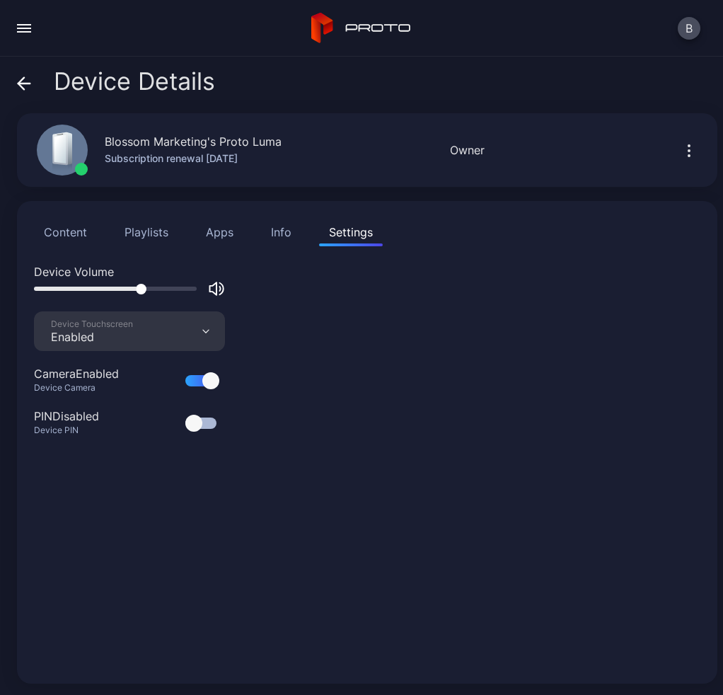
click at [318, 338] on div "Device Volume Device Touchscreen Enabled Camera Enabled Device Camera PIN Disab…" at bounding box center [367, 465] width 667 height 404
click at [217, 224] on button "Apps" at bounding box center [219, 232] width 47 height 28
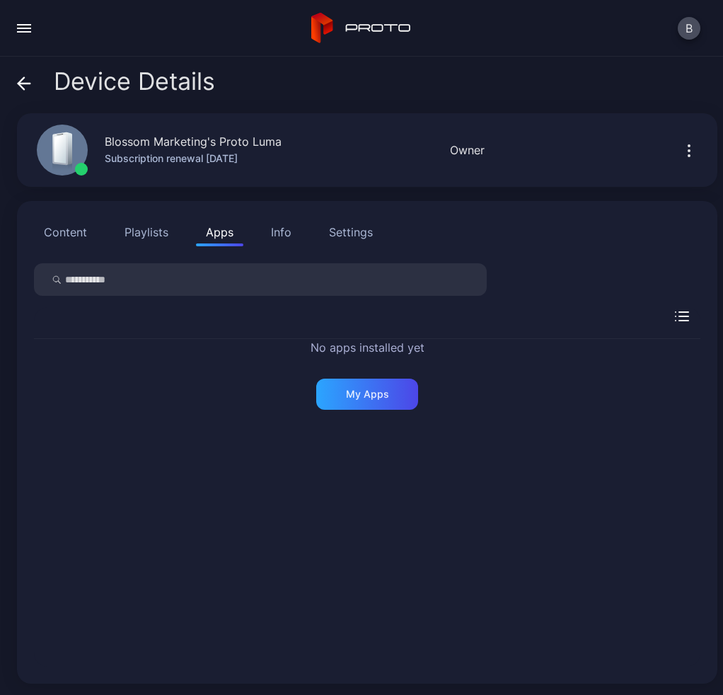
click at [277, 226] on div "Info" at bounding box center [281, 232] width 21 height 17
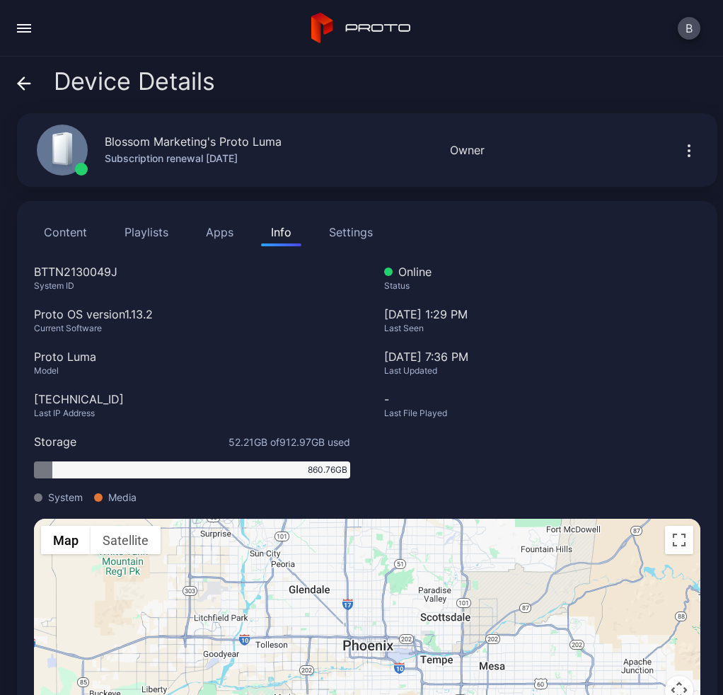
click at [132, 232] on button "Playlists" at bounding box center [147, 232] width 64 height 28
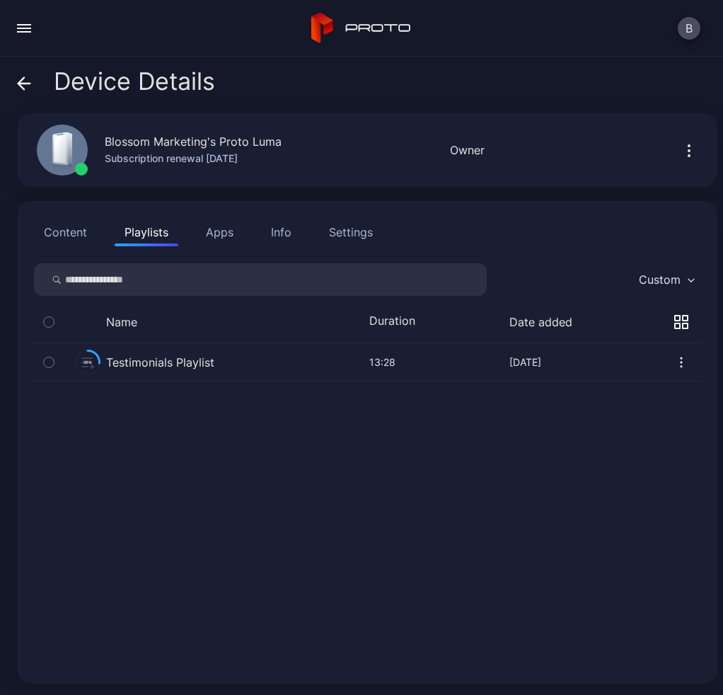
click at [58, 238] on button "Content" at bounding box center [65, 232] width 63 height 28
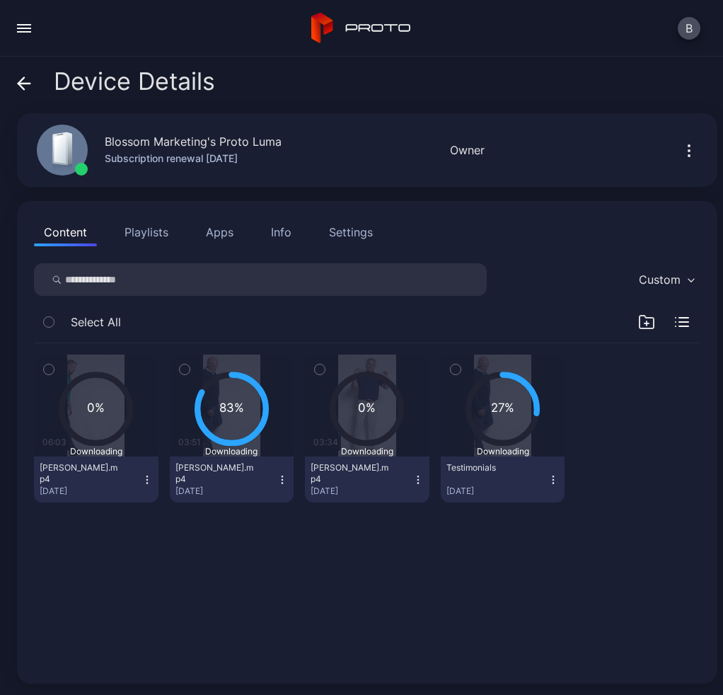
click at [345, 230] on div "Settings" at bounding box center [351, 232] width 44 height 17
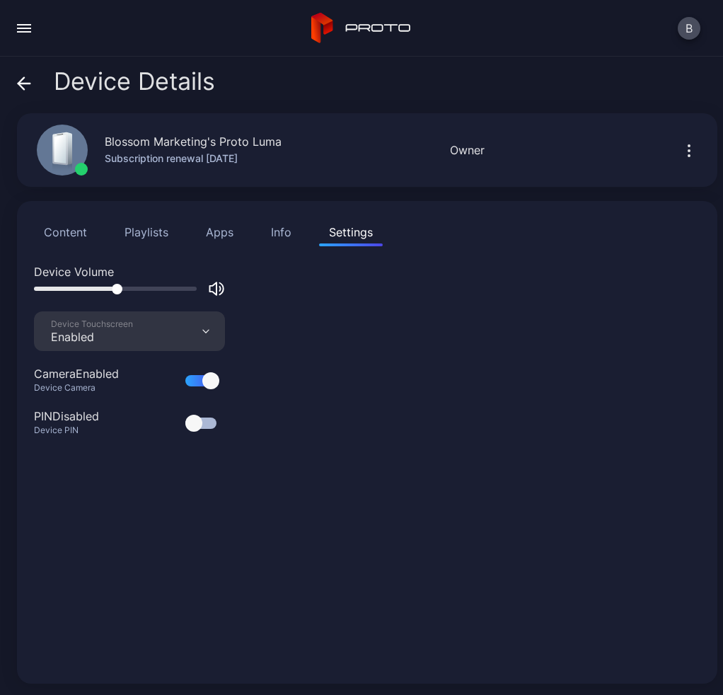
drag, startPoint x: 137, startPoint y: 287, endPoint x: 117, endPoint y: 294, distance: 22.0
click at [117, 294] on div at bounding box center [129, 288] width 191 height 17
drag, startPoint x: 233, startPoint y: 602, endPoint x: 206, endPoint y: 535, distance: 71.8
click at [233, 602] on div "Device Volume Device Touchscreen Enabled Camera Enabled Device Camera PIN Disab…" at bounding box center [367, 465] width 667 height 404
